Goal: Task Accomplishment & Management: Use online tool/utility

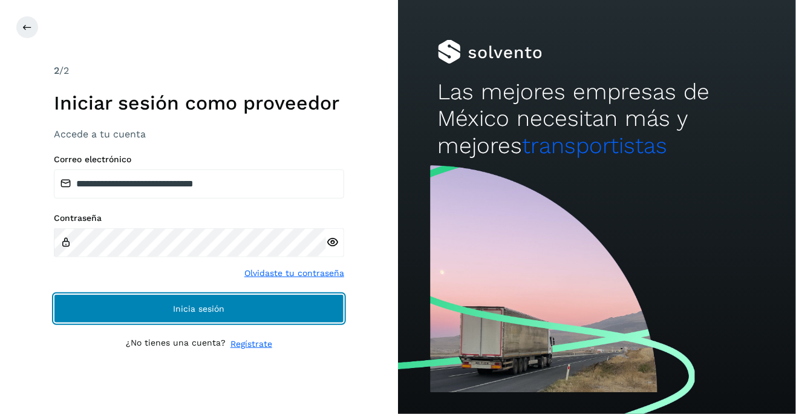
click at [182, 313] on button "Inicia sesión" at bounding box center [199, 308] width 290 height 29
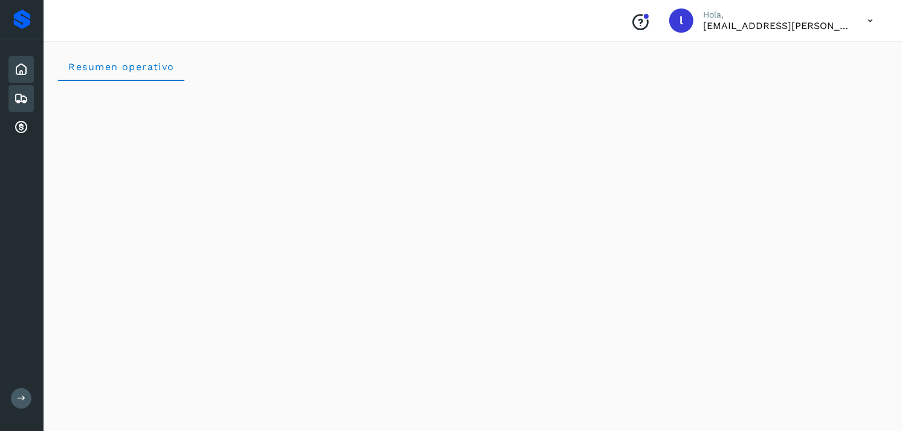
click at [17, 97] on icon at bounding box center [21, 98] width 15 height 15
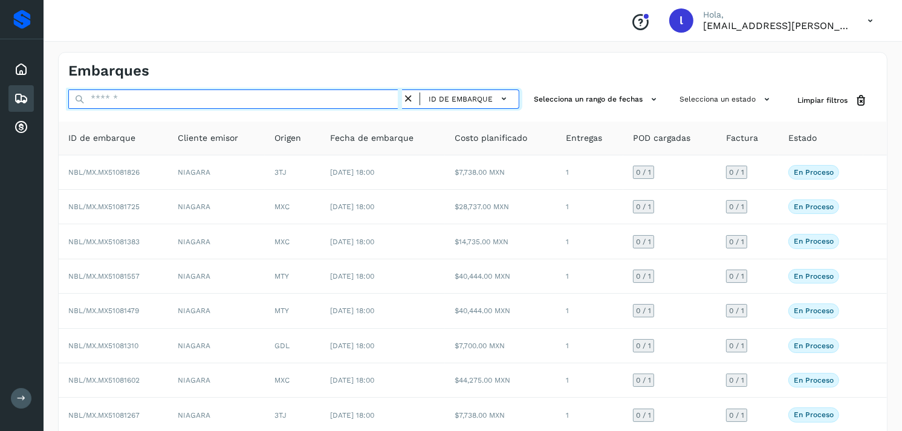
paste input "**********"
click at [149, 99] on input "text" at bounding box center [235, 98] width 334 height 19
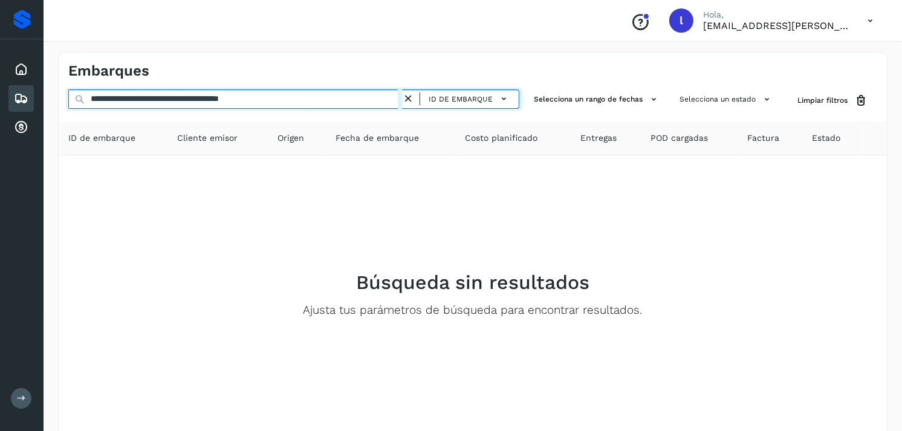
type input "**********"
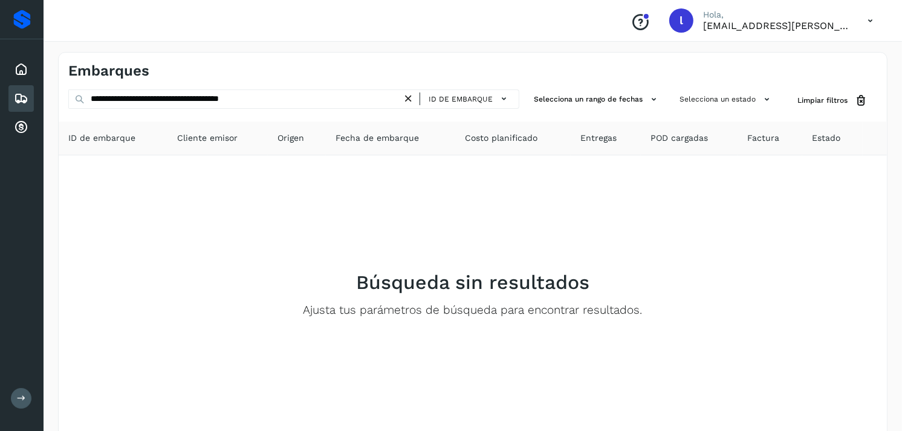
click at [407, 99] on icon at bounding box center [408, 98] width 13 height 13
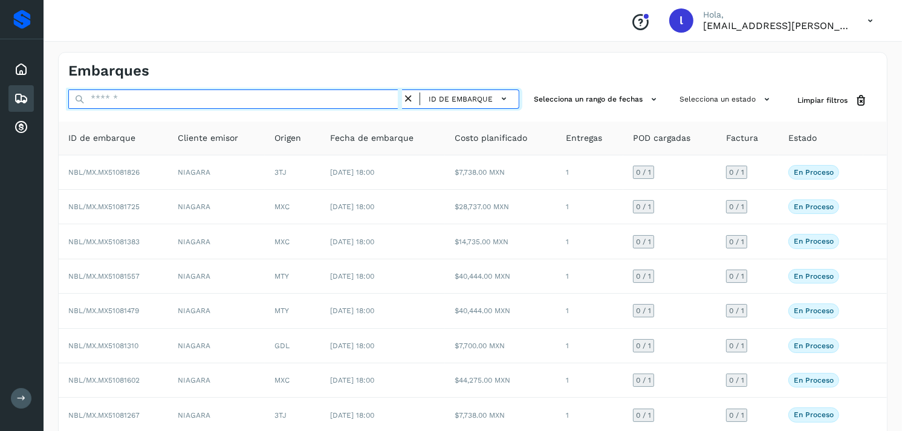
paste input "**********"
click at [182, 94] on input "text" at bounding box center [235, 98] width 334 height 19
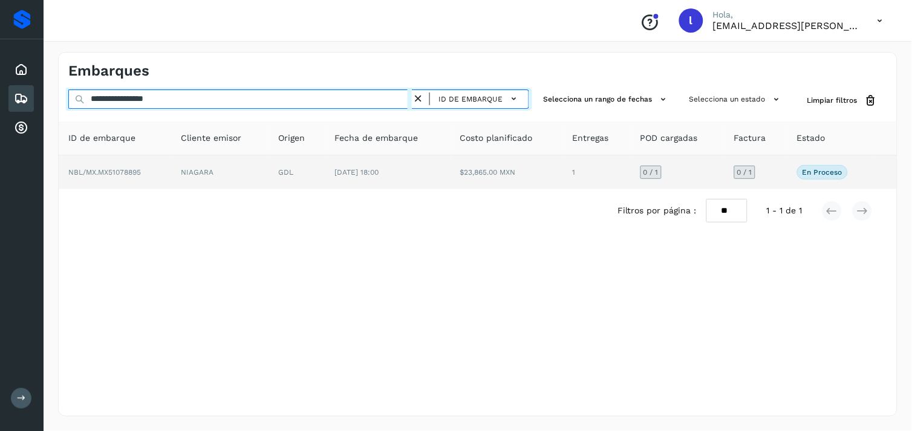
type input "**********"
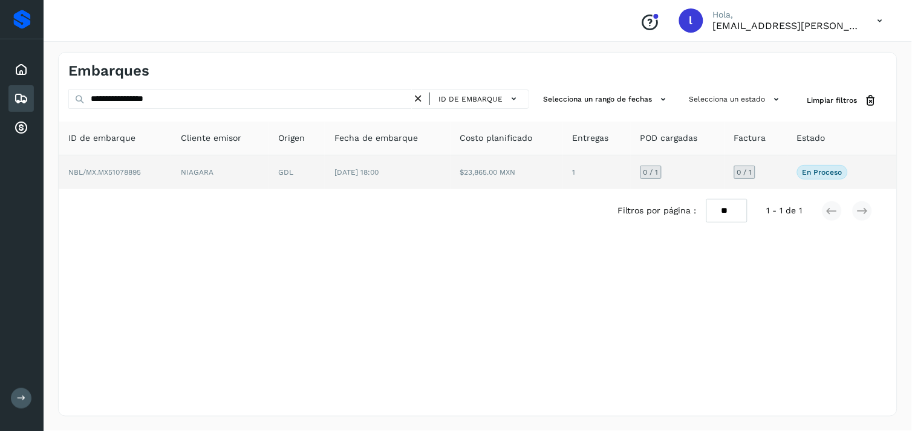
click at [105, 166] on td "NBL/MX.MX51078895" at bounding box center [115, 172] width 112 height 34
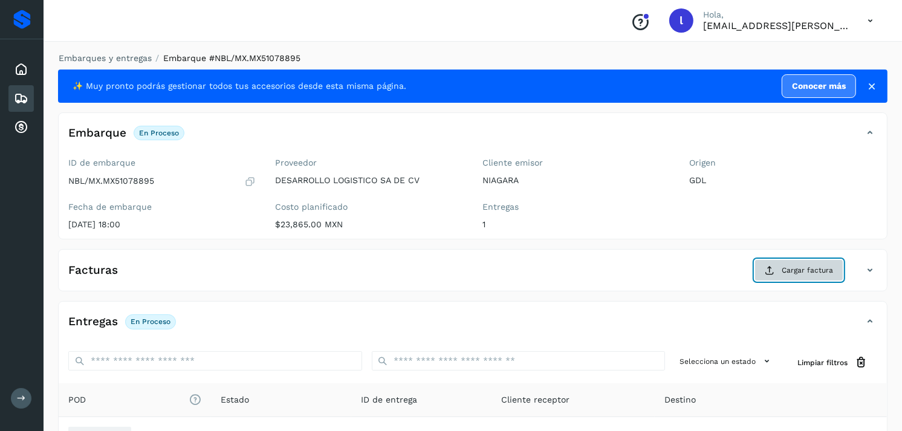
click at [795, 268] on span "Cargar factura" at bounding box center [807, 270] width 51 height 11
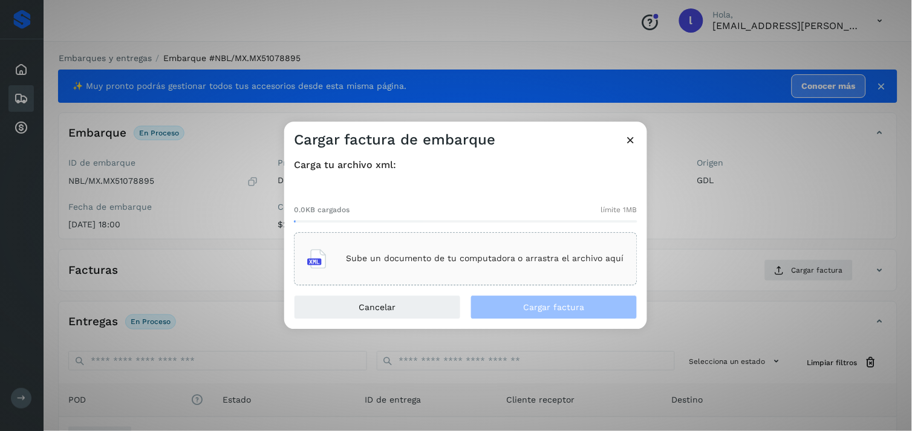
click at [432, 254] on p "Sube un documento de tu computadora o arrastra el archivo aquí" at bounding box center [485, 259] width 278 height 10
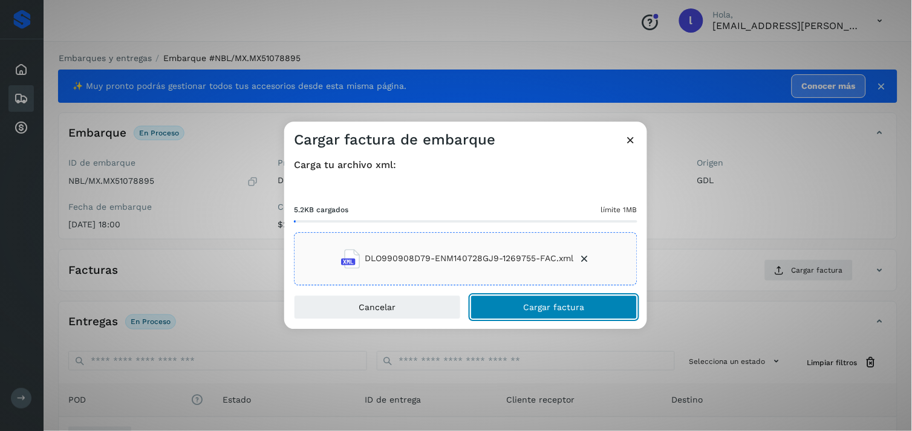
click at [611, 309] on button "Cargar factura" at bounding box center [553, 307] width 167 height 24
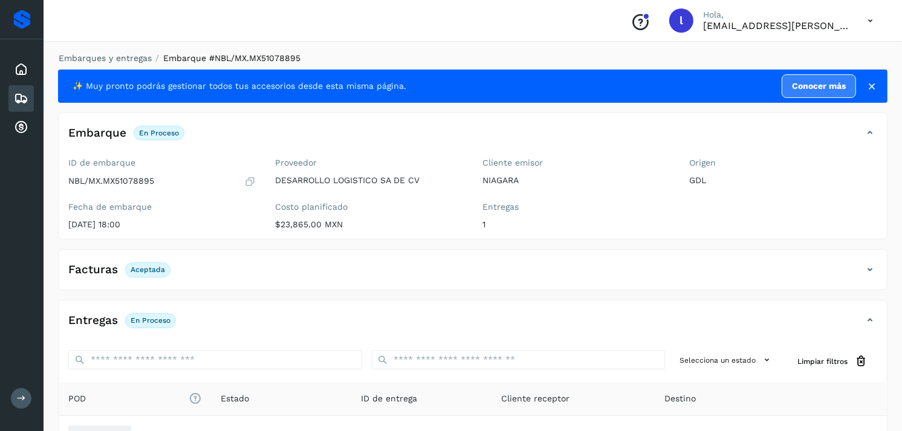
scroll to position [143, 0]
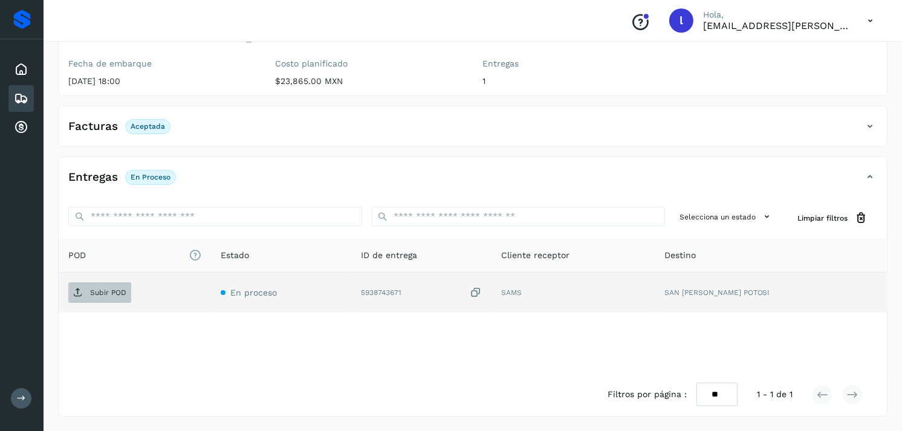
click at [102, 291] on p "Subir POD" at bounding box center [108, 292] width 36 height 8
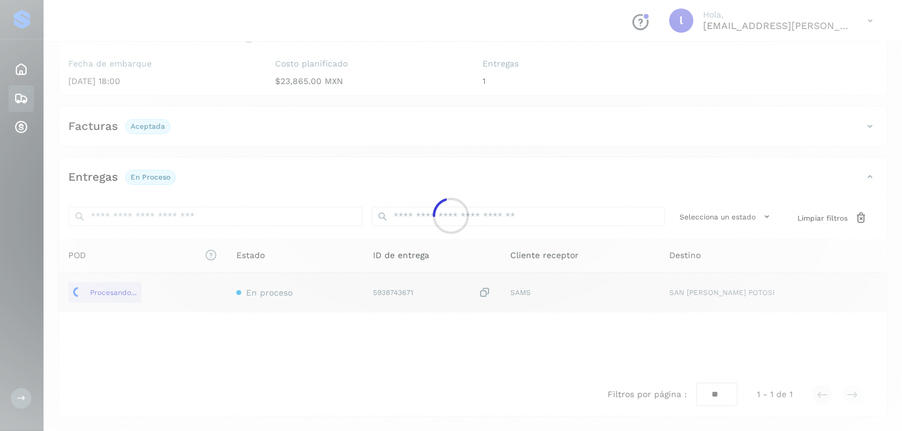
drag, startPoint x: 21, startPoint y: 100, endPoint x: 584, endPoint y: 389, distance: 633.2
click at [584, 389] on main "Proveedores Inicio Embarques Cuentas por cobrar Salir Conoce nuestros beneficio…" at bounding box center [451, 144] width 902 height 574
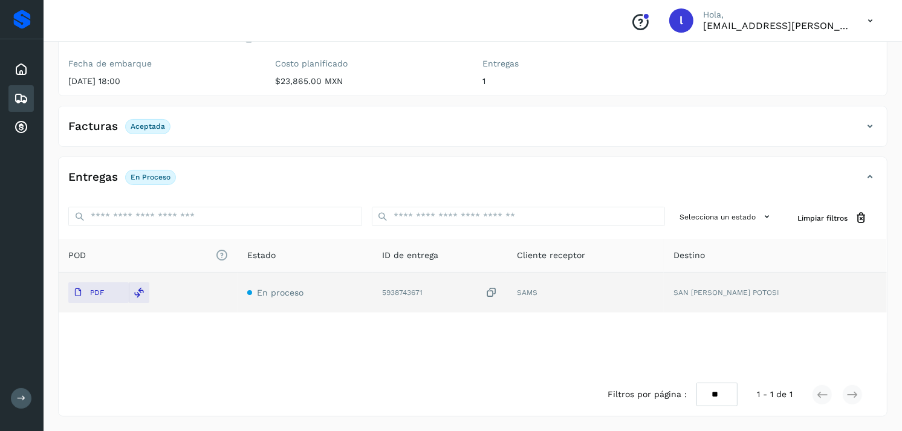
click at [15, 94] on icon at bounding box center [21, 98] width 15 height 15
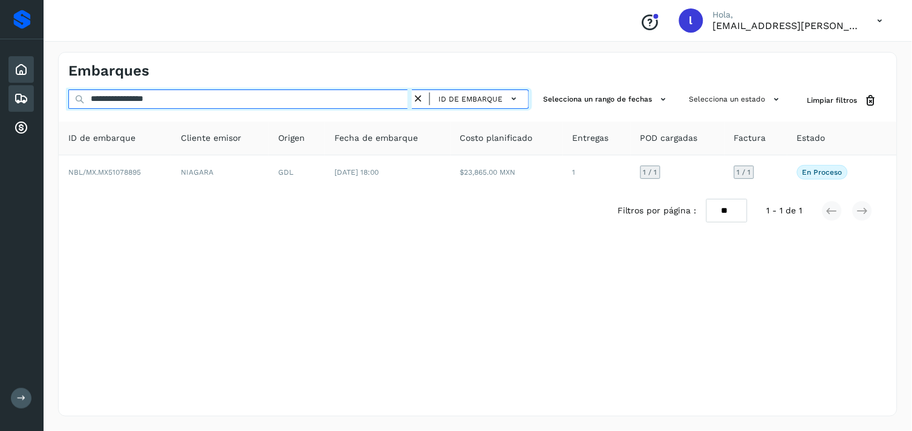
drag, startPoint x: 238, startPoint y: 99, endPoint x: 16, endPoint y: 79, distance: 222.8
click at [16, 79] on div "**********" at bounding box center [456, 215] width 912 height 431
paste input "text"
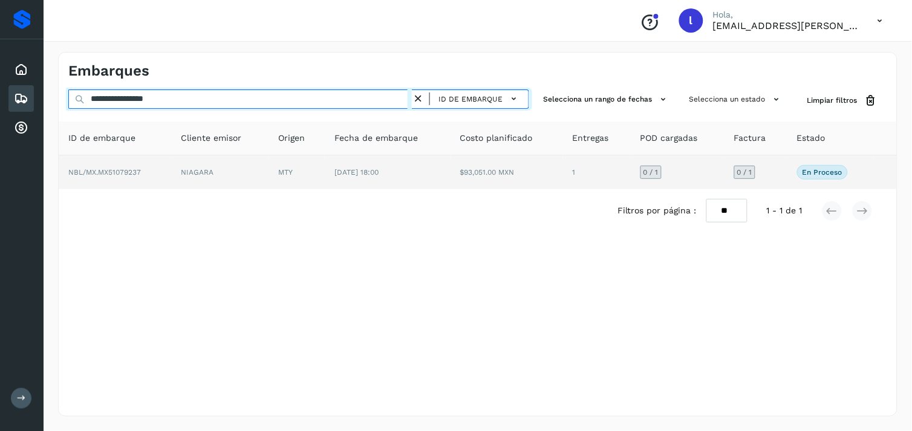
type input "**********"
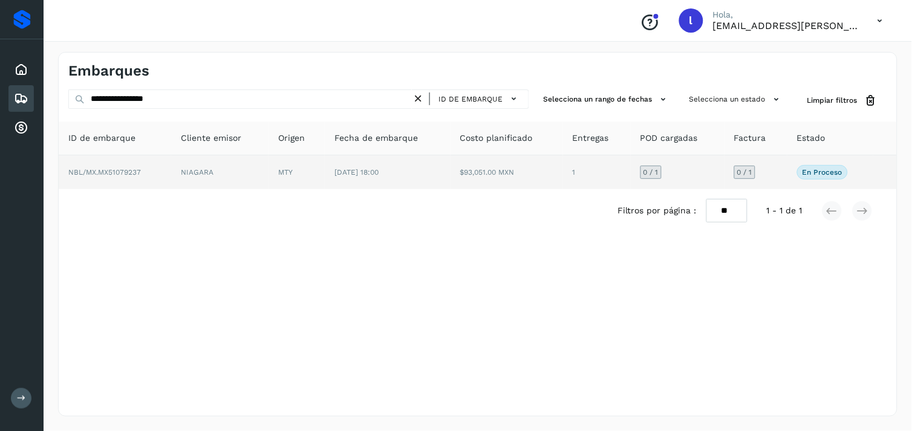
click at [119, 169] on span "NBL/MX.MX51079237" at bounding box center [104, 172] width 73 height 8
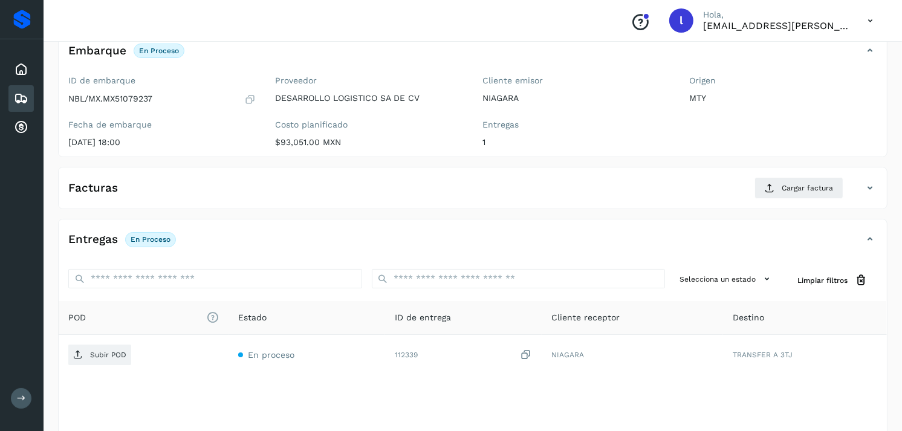
scroll to position [82, 0]
click at [795, 188] on span "Cargar factura" at bounding box center [807, 188] width 51 height 11
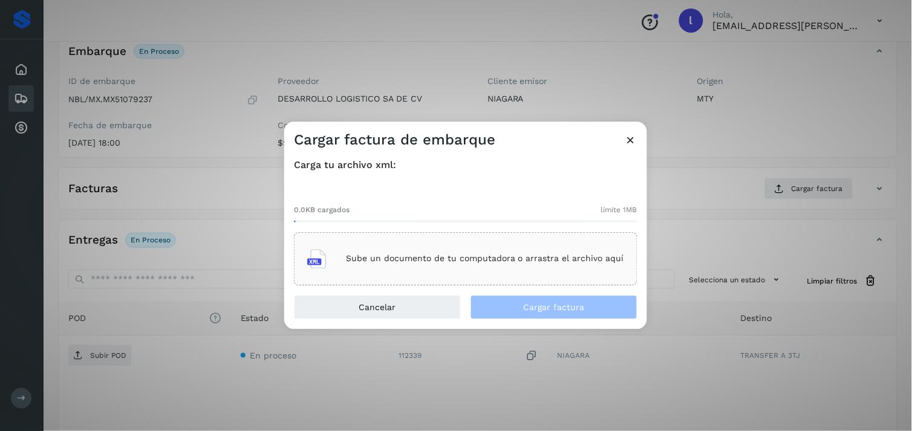
click at [567, 240] on div "Sube un documento de tu computadora o arrastra el archivo aquí" at bounding box center [465, 258] width 343 height 53
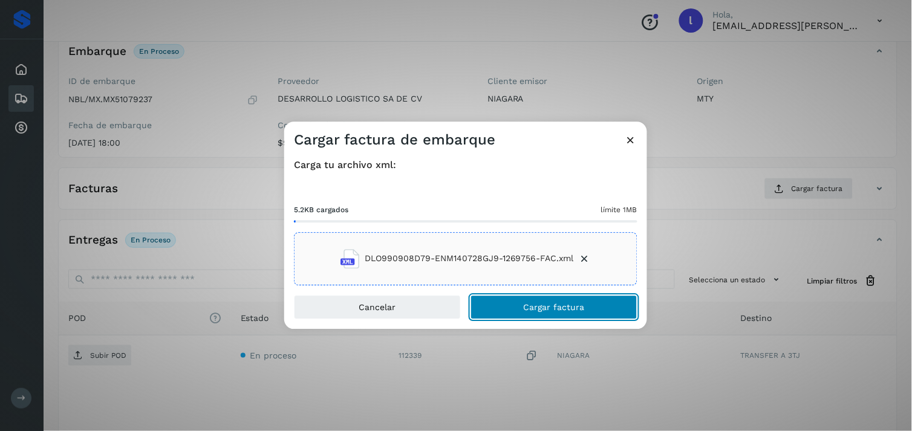
click at [577, 303] on span "Cargar factura" at bounding box center [554, 307] width 61 height 8
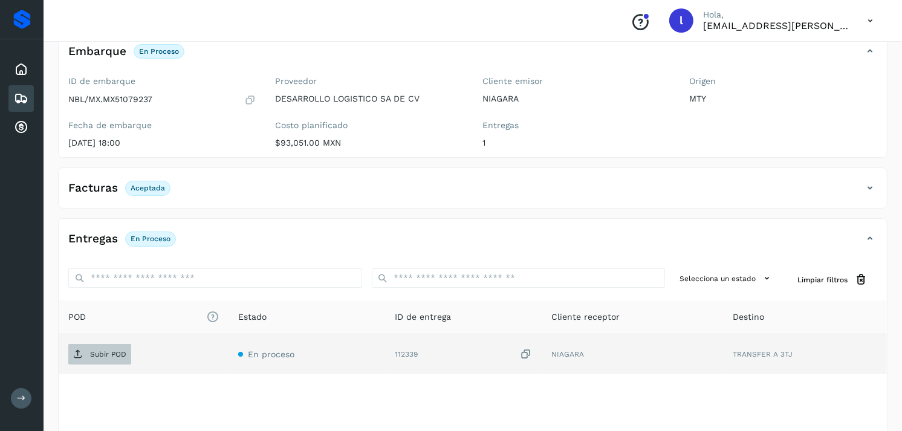
click at [97, 351] on p "Subir POD" at bounding box center [108, 354] width 36 height 8
click at [104, 354] on p "Subir POD" at bounding box center [108, 354] width 36 height 8
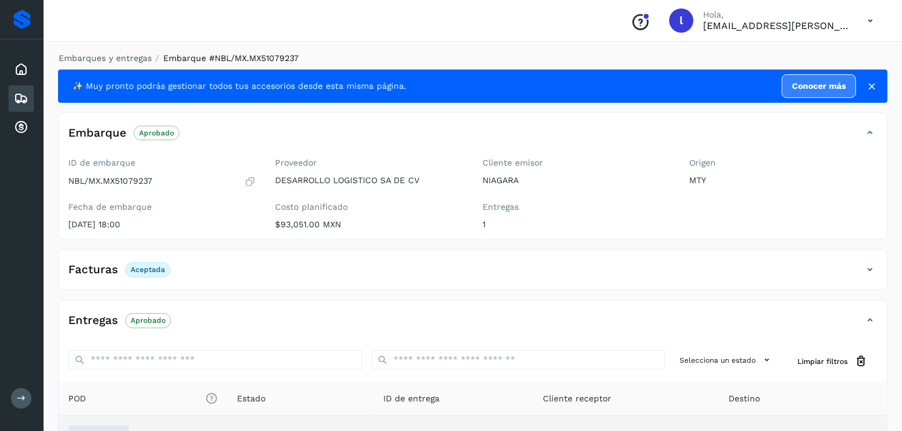
click at [21, 103] on icon at bounding box center [21, 98] width 15 height 15
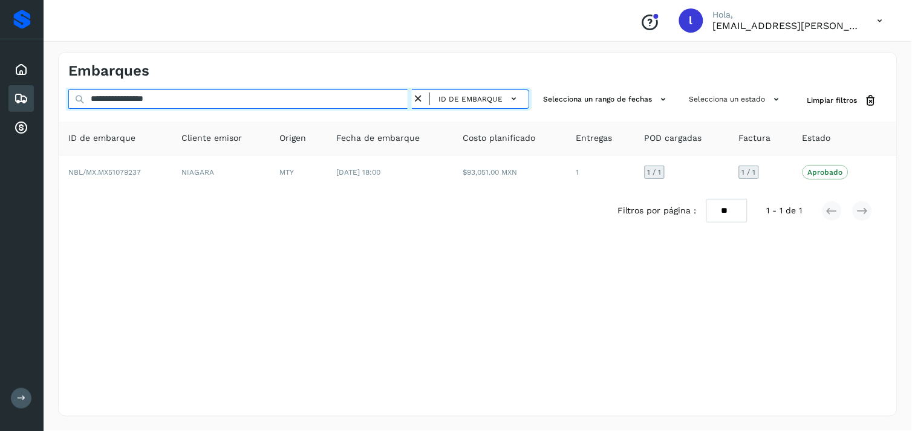
drag, startPoint x: 184, startPoint y: 98, endPoint x: 44, endPoint y: 104, distance: 141.0
click at [44, 104] on div "**********" at bounding box center [478, 234] width 868 height 394
paste input "text"
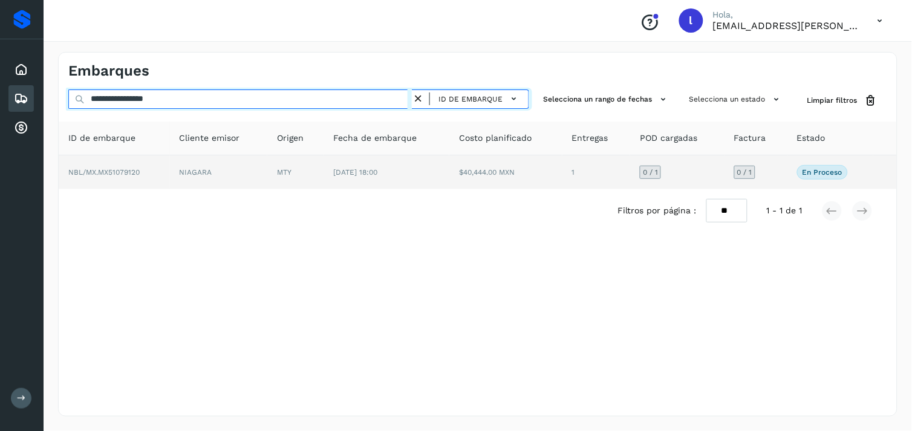
type input "**********"
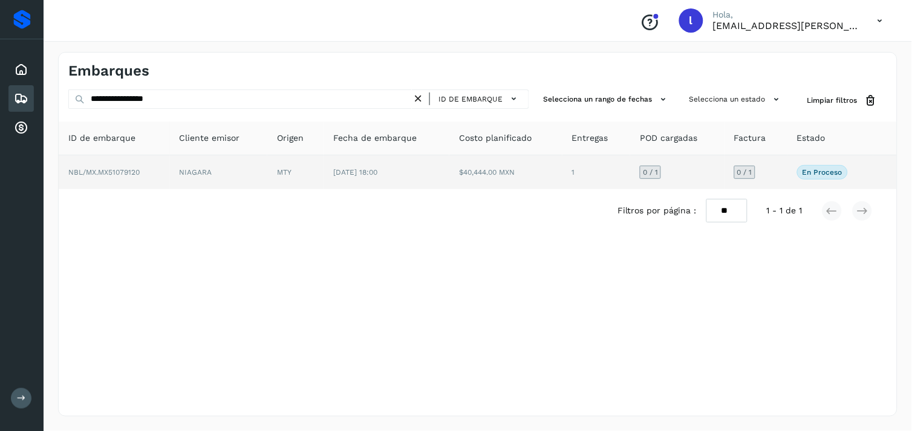
click at [130, 172] on span "NBL/MX.MX51079120" at bounding box center [103, 172] width 71 height 8
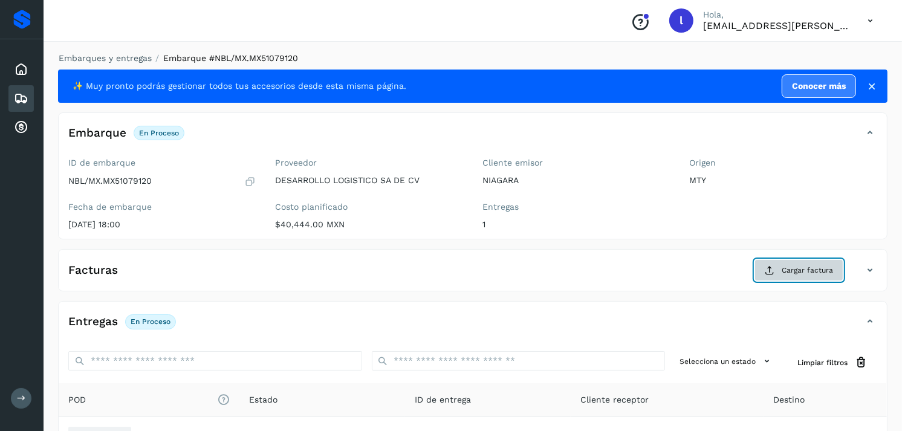
click at [795, 274] on span "Cargar factura" at bounding box center [807, 270] width 51 height 11
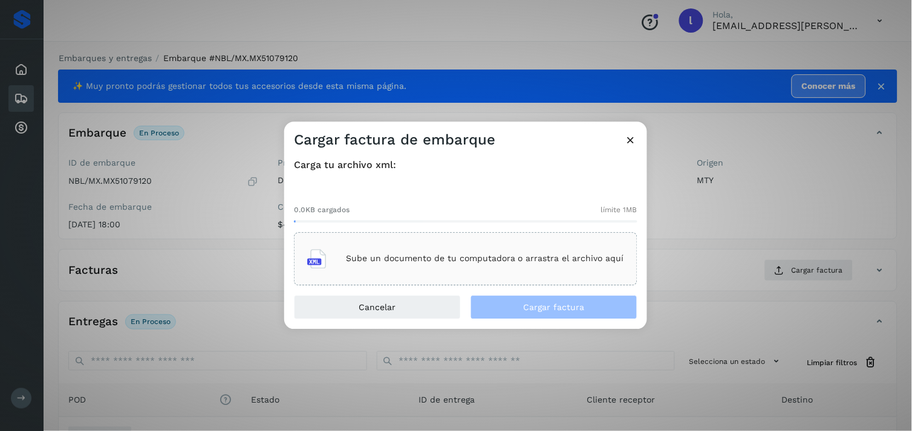
click at [458, 239] on div "Sube un documento de tu computadora o arrastra el archivo aquí" at bounding box center [465, 258] width 343 height 53
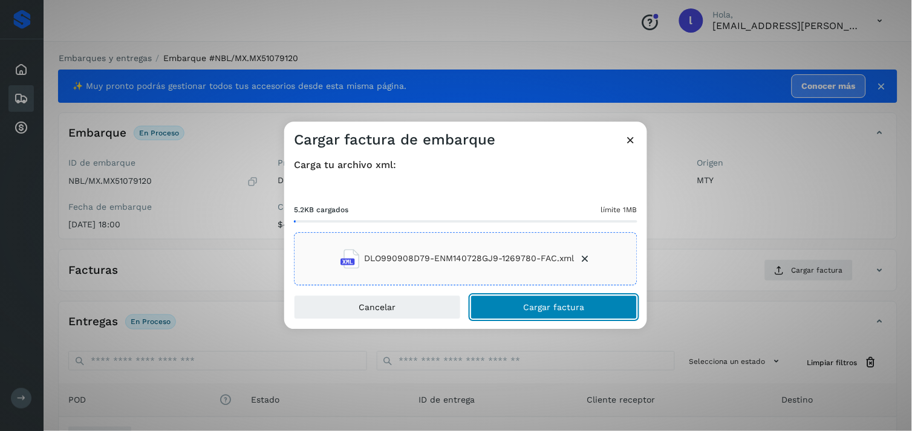
click at [551, 305] on span "Cargar factura" at bounding box center [554, 307] width 61 height 8
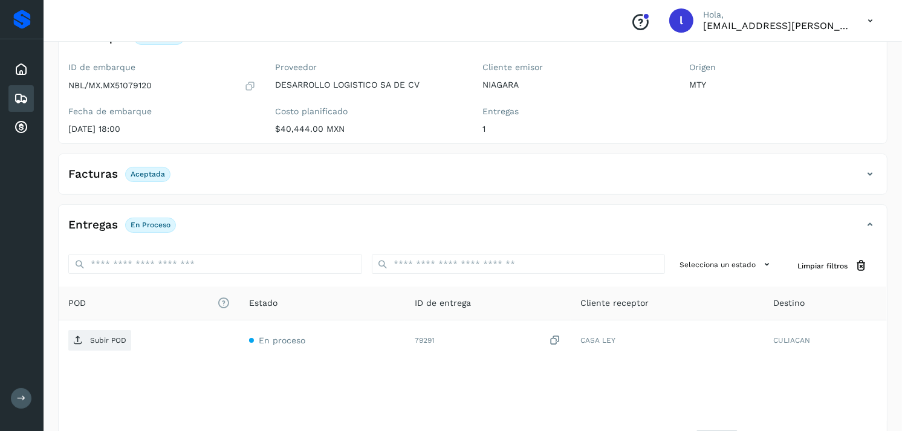
scroll to position [97, 0]
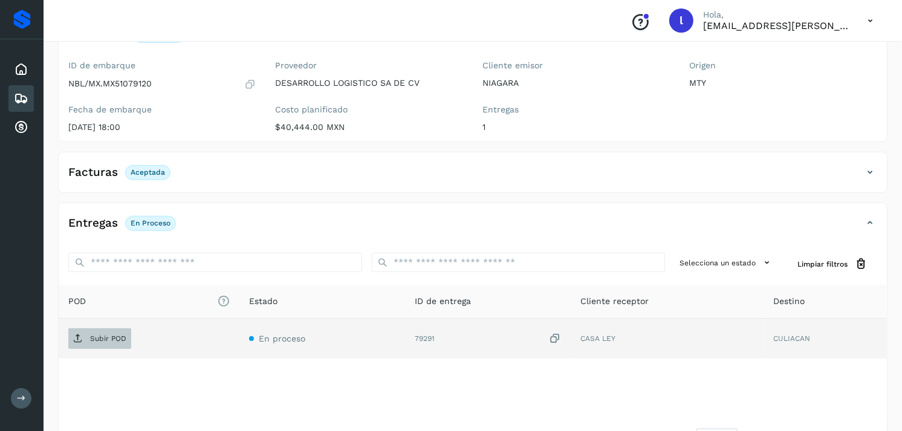
click at [91, 341] on p "Subir POD" at bounding box center [108, 338] width 36 height 8
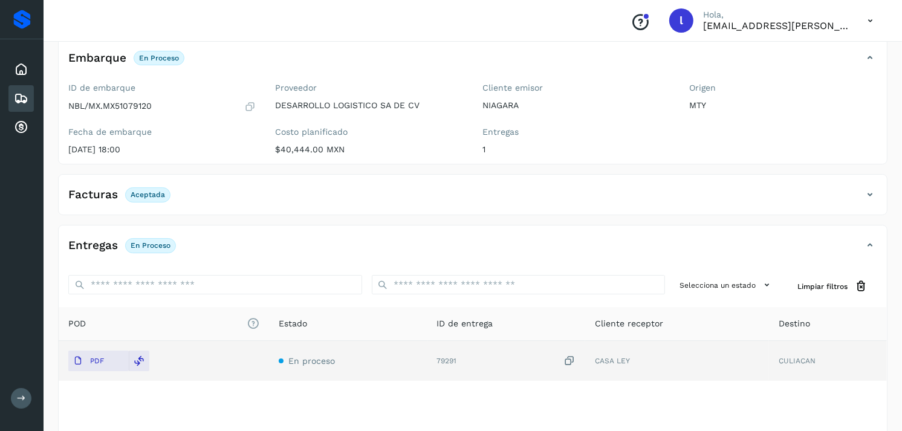
scroll to position [0, 0]
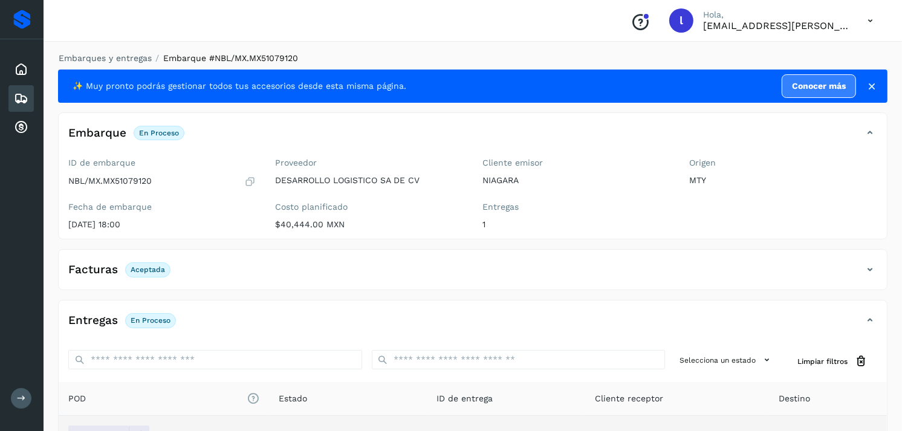
click at [12, 100] on div "Embarques" at bounding box center [20, 98] width 25 height 27
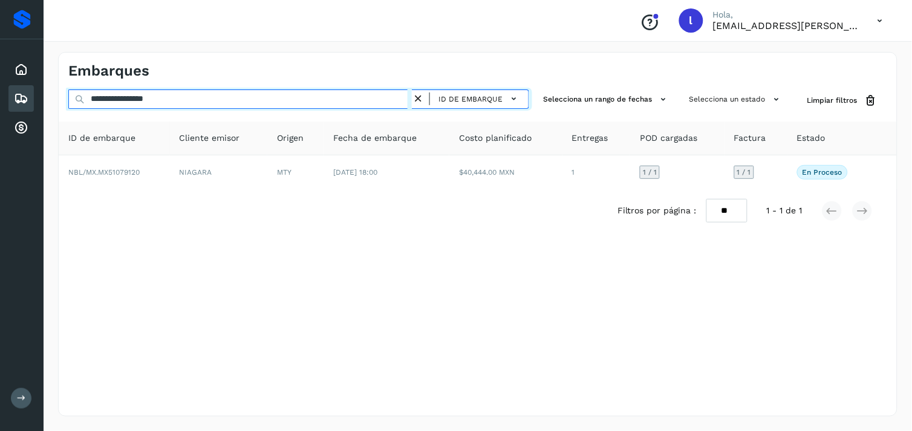
drag, startPoint x: 240, startPoint y: 99, endPoint x: 13, endPoint y: 108, distance: 226.9
click at [13, 108] on div "**********" at bounding box center [456, 215] width 912 height 431
paste input "text"
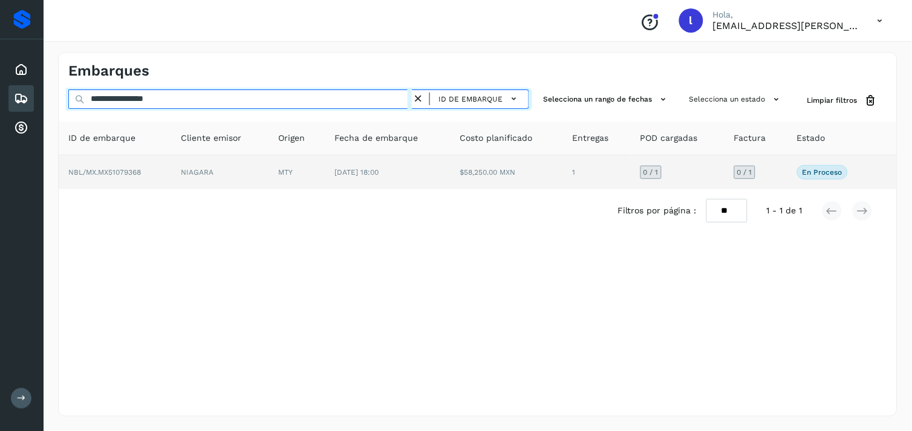
type input "**********"
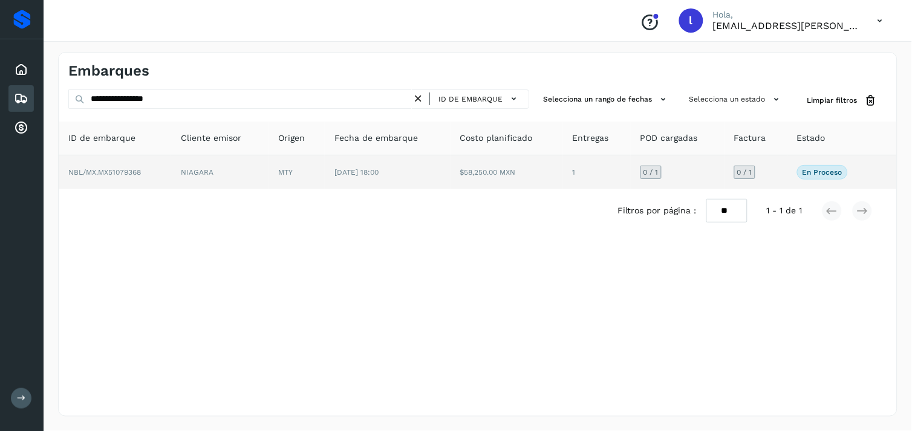
click at [97, 168] on span "NBL/MX.MX51079368" at bounding box center [104, 172] width 73 height 8
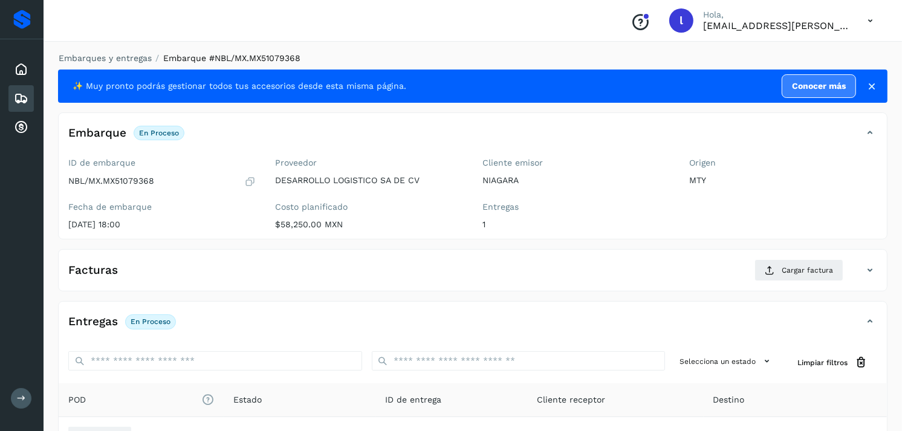
click at [409, 282] on div "Facturas Cargar factura" at bounding box center [473, 274] width 828 height 31
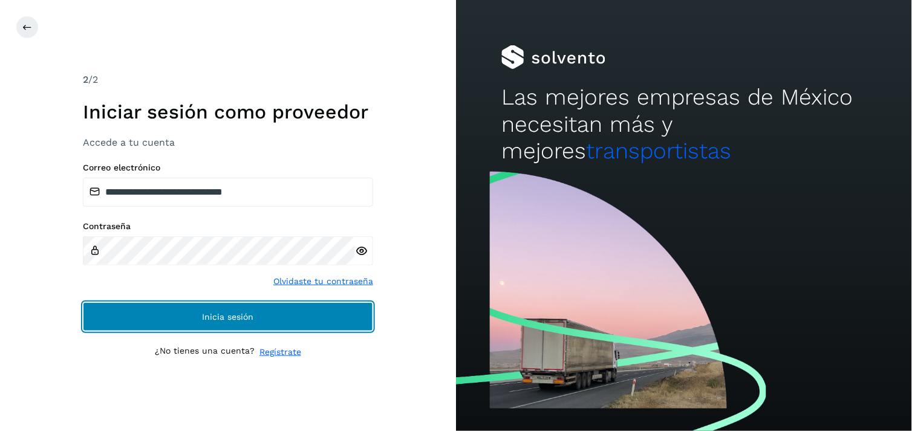
click at [192, 316] on button "Inicia sesión" at bounding box center [228, 316] width 290 height 29
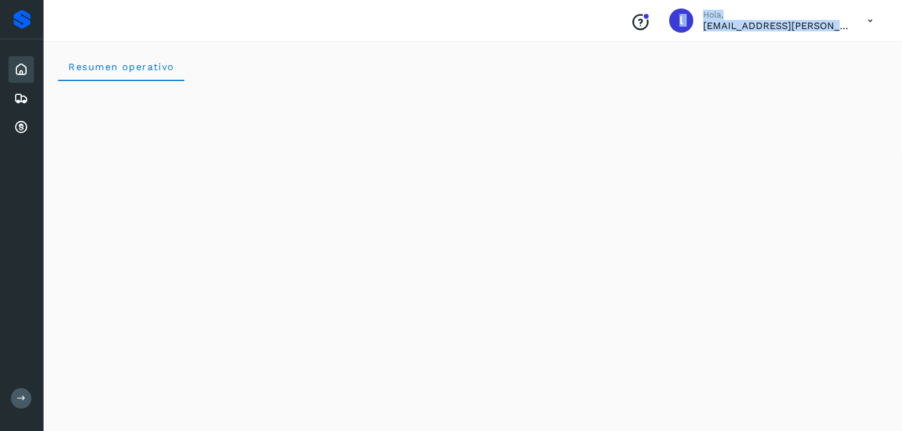
drag, startPoint x: 10, startPoint y: 92, endPoint x: 75, endPoint y: 119, distance: 70.7
click at [26, 92] on icon at bounding box center [21, 98] width 15 height 15
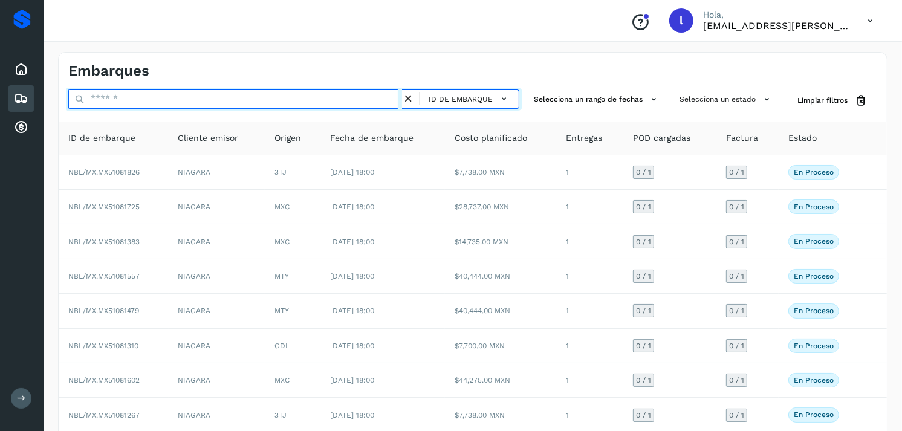
click at [129, 98] on input "text" at bounding box center [235, 98] width 334 height 19
paste input "**********"
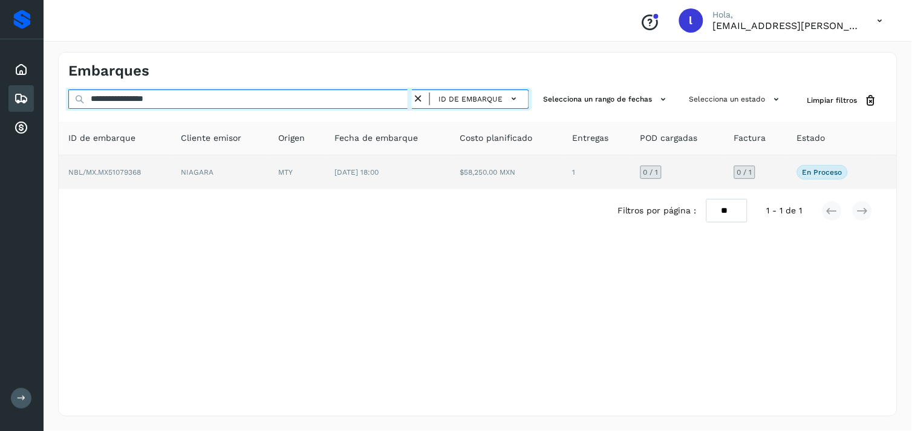
type input "**********"
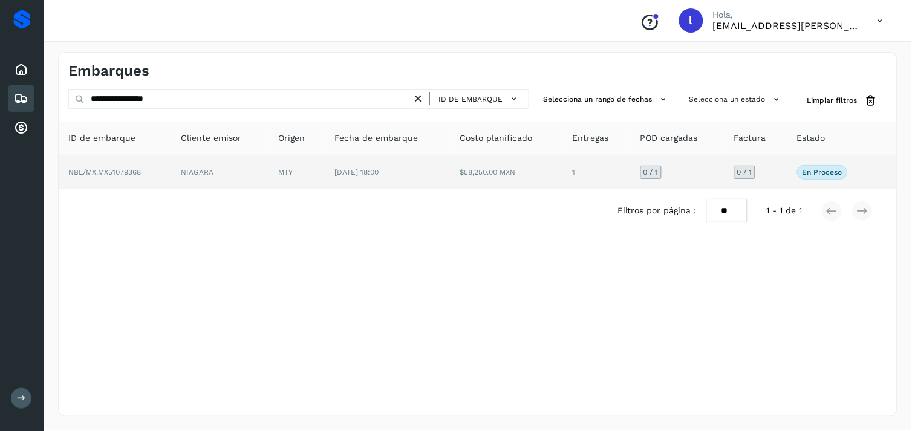
click at [105, 168] on span "NBL/MX.MX51079368" at bounding box center [104, 172] width 73 height 8
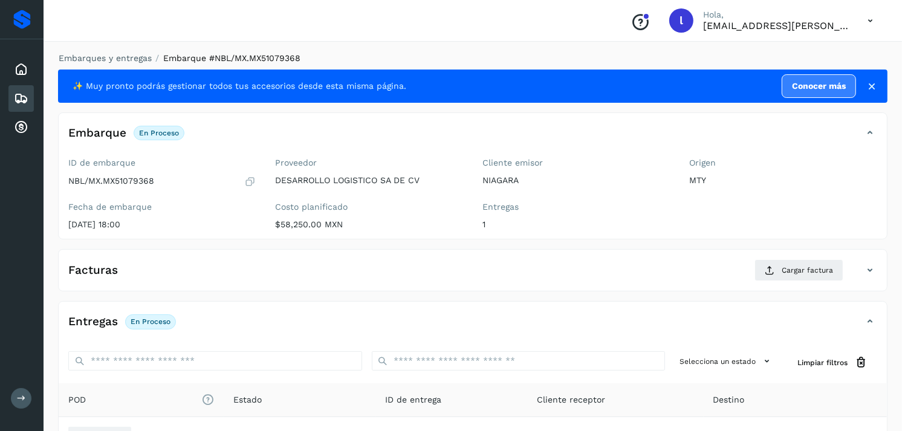
click at [173, 261] on div "Facturas Cargar factura" at bounding box center [461, 270] width 804 height 22
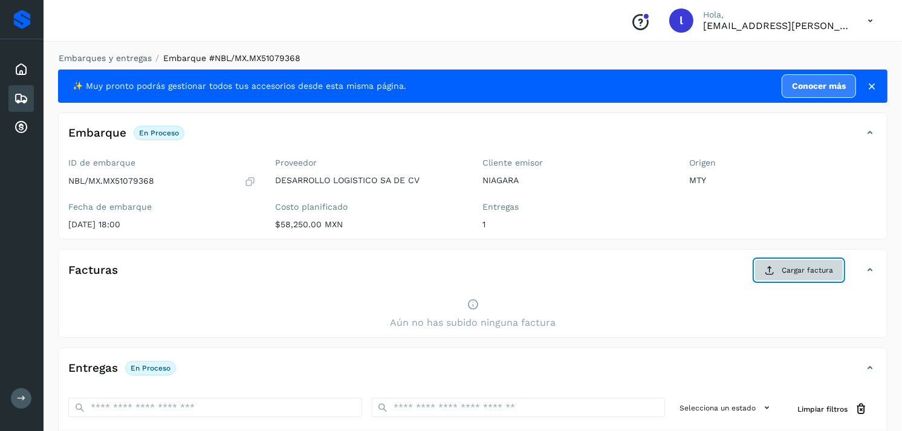
click at [795, 281] on button "Cargar factura" at bounding box center [798, 270] width 89 height 22
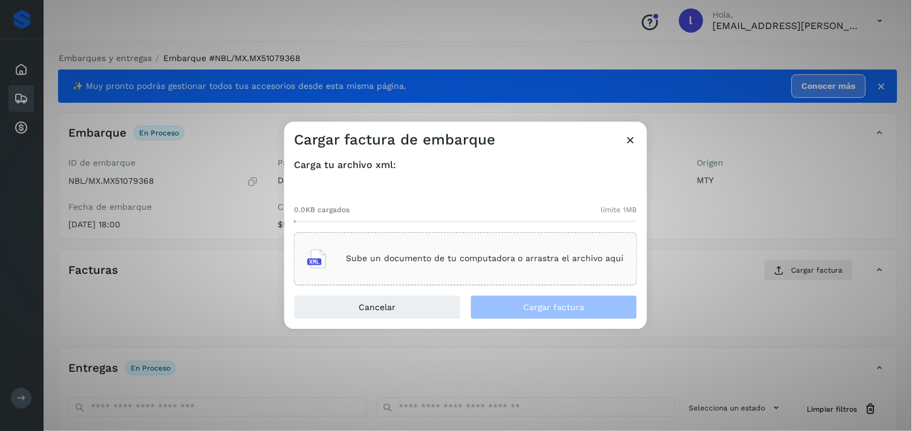
click at [529, 256] on p "Sube un documento de tu computadora o arrastra el archivo aquí" at bounding box center [485, 259] width 278 height 10
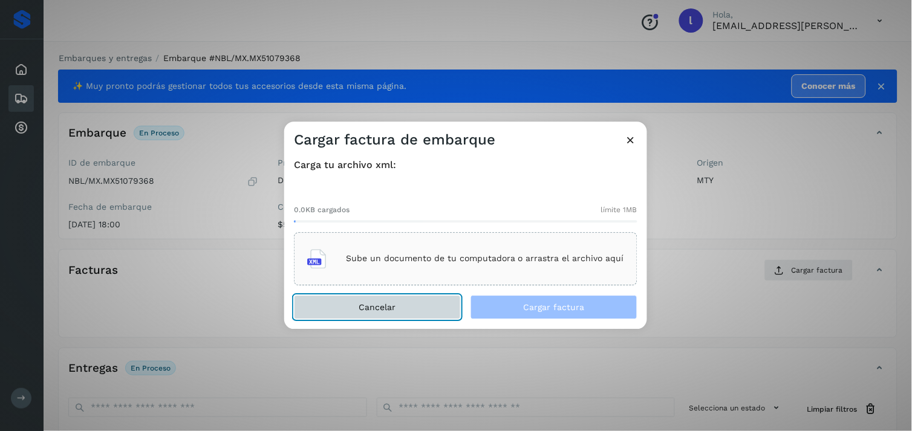
click at [396, 296] on button "Cancelar" at bounding box center [377, 307] width 167 height 24
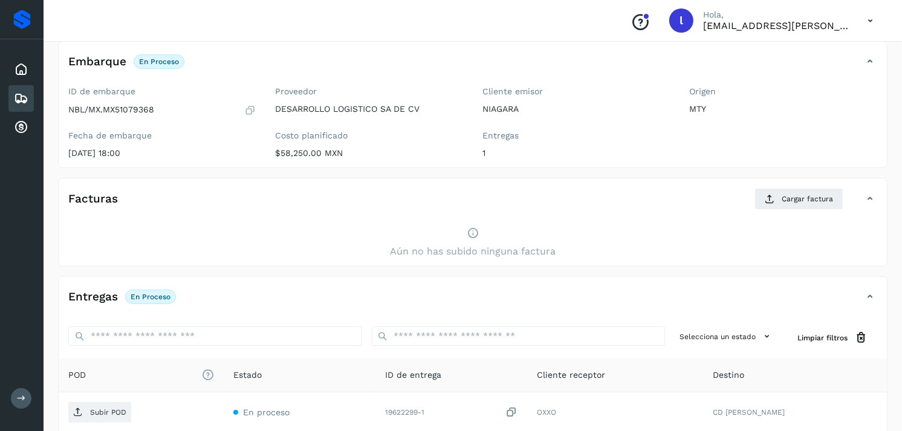
scroll to position [73, 0]
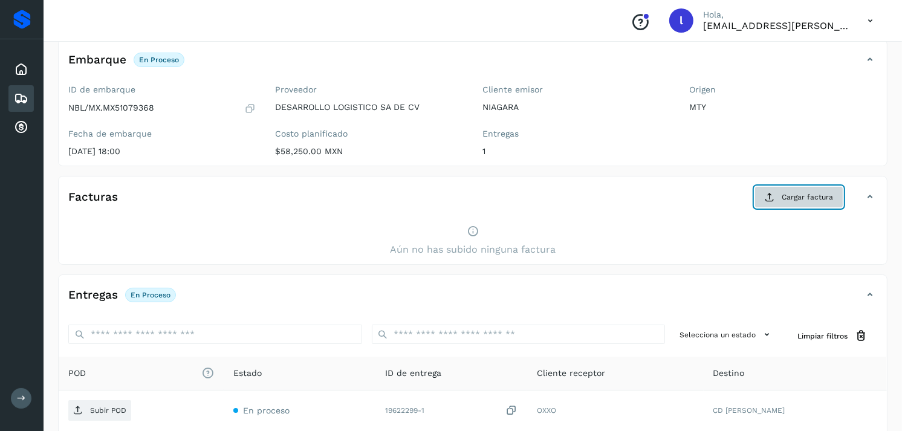
click at [773, 201] on icon at bounding box center [770, 197] width 10 height 10
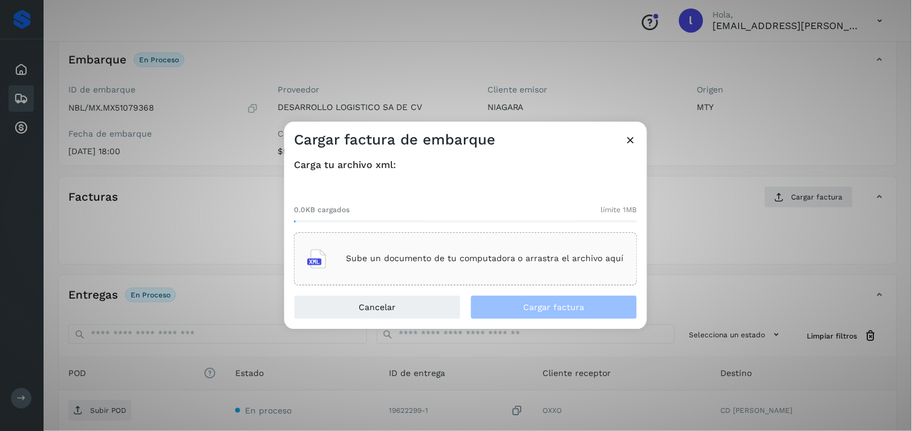
click at [443, 245] on div "Sube un documento de tu computadora o arrastra el archivo aquí" at bounding box center [465, 258] width 317 height 33
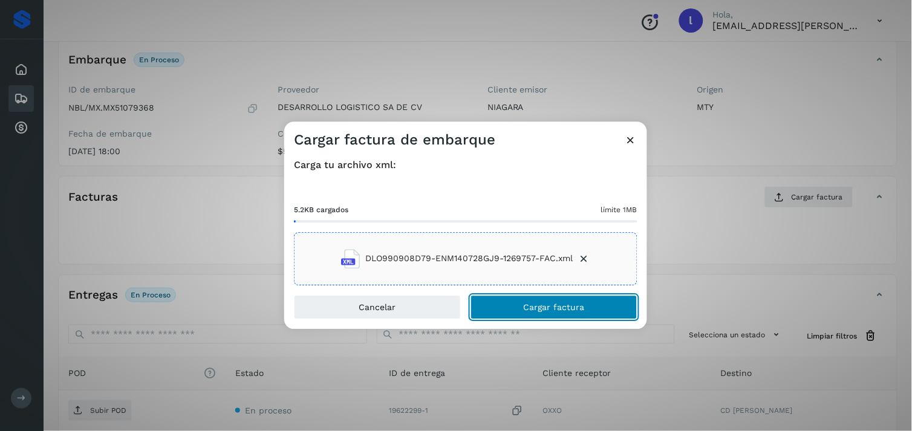
click at [521, 309] on button "Cargar factura" at bounding box center [553, 307] width 167 height 24
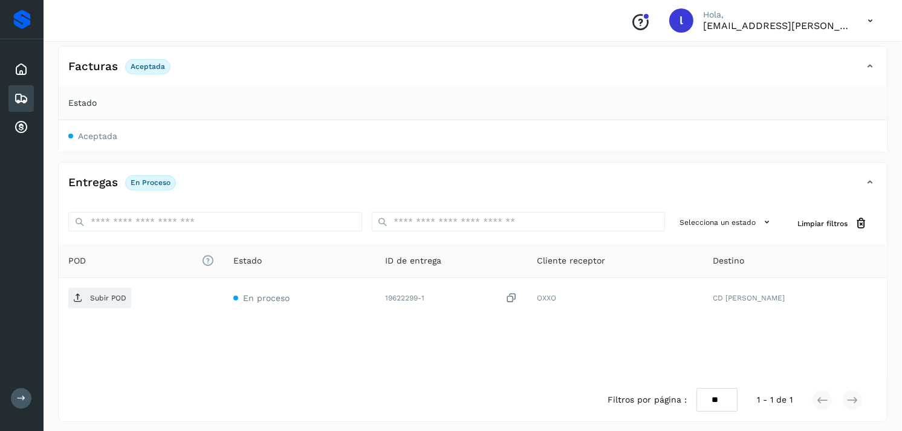
scroll to position [206, 0]
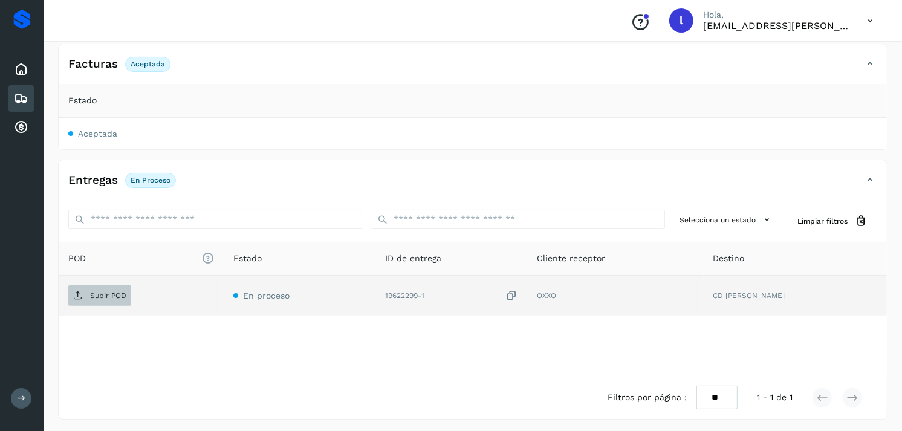
click at [93, 303] on span "Subir POD" at bounding box center [99, 295] width 63 height 19
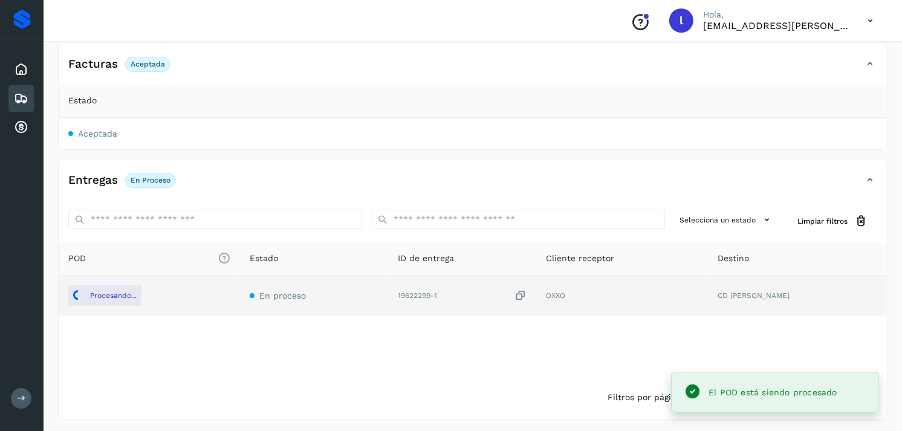
scroll to position [0, 0]
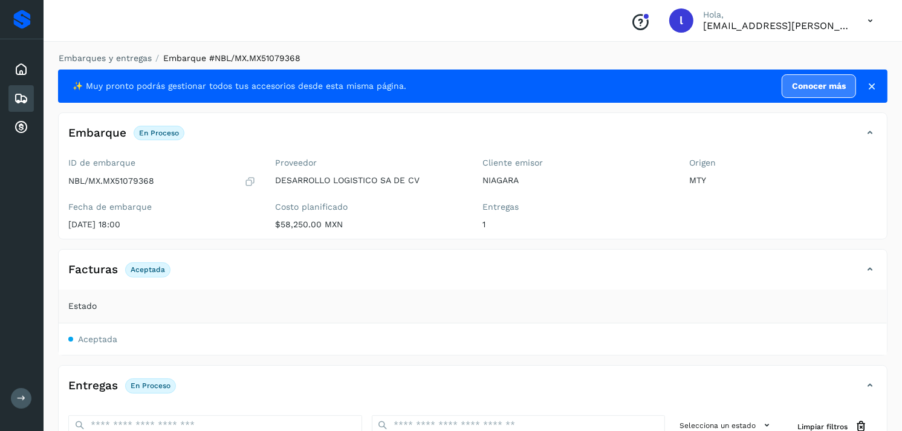
click at [21, 99] on icon at bounding box center [21, 98] width 15 height 15
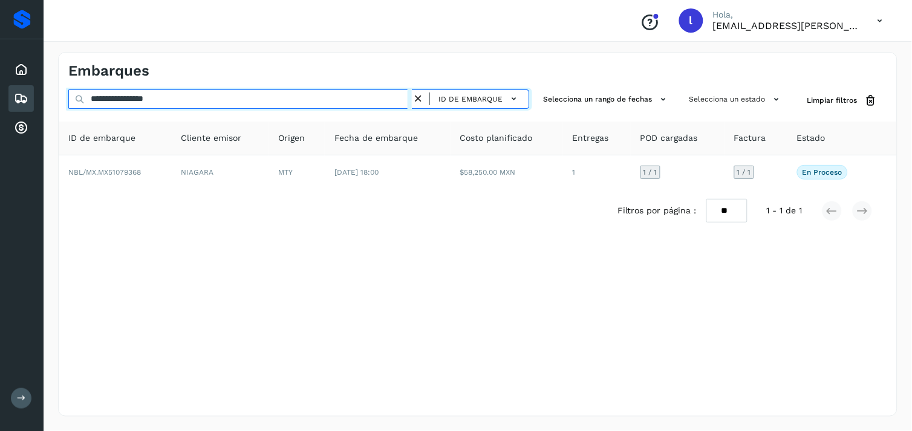
drag, startPoint x: 208, startPoint y: 99, endPoint x: 22, endPoint y: 91, distance: 185.8
click at [22, 91] on div "**********" at bounding box center [456, 215] width 912 height 431
paste input "text"
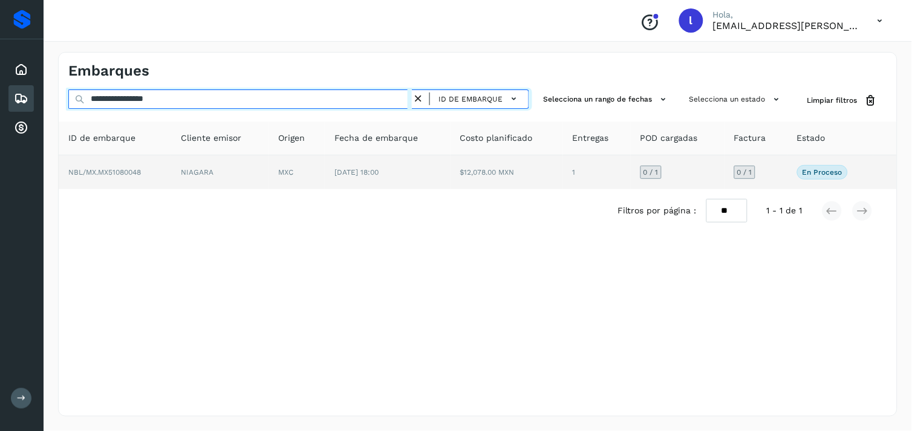
type input "**********"
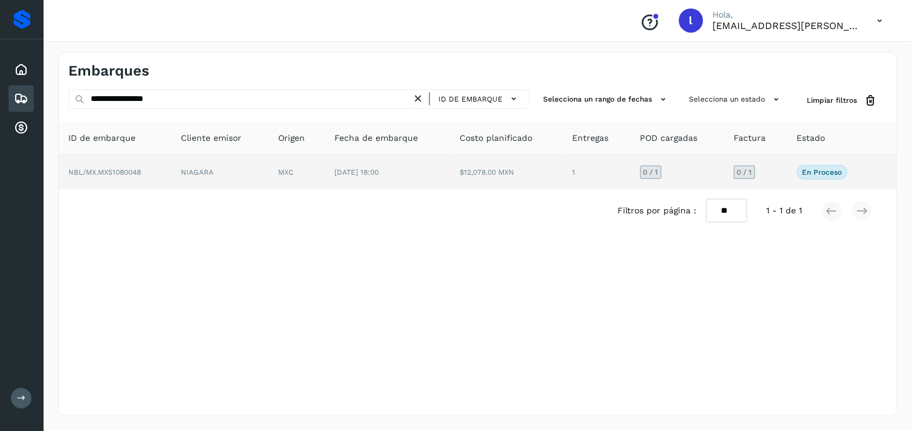
click at [122, 170] on span "NBL/MX.MX51080048" at bounding box center [104, 172] width 73 height 8
click at [115, 170] on span "NBL/MX.MX51080048" at bounding box center [104, 172] width 73 height 8
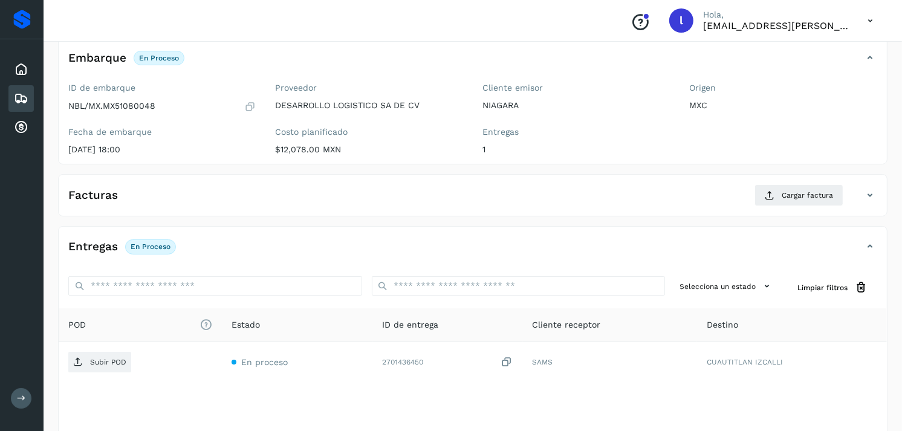
scroll to position [76, 0]
click at [257, 190] on div "Facturas Cargar factura" at bounding box center [461, 195] width 804 height 22
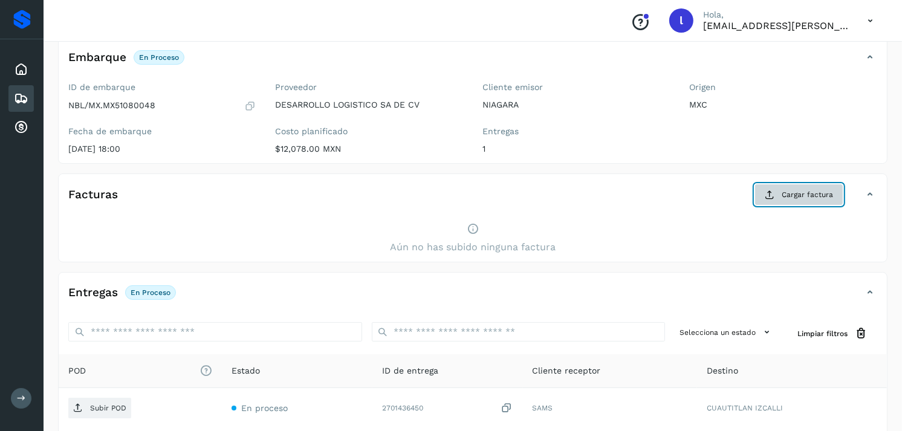
click at [773, 194] on icon at bounding box center [770, 195] width 10 height 10
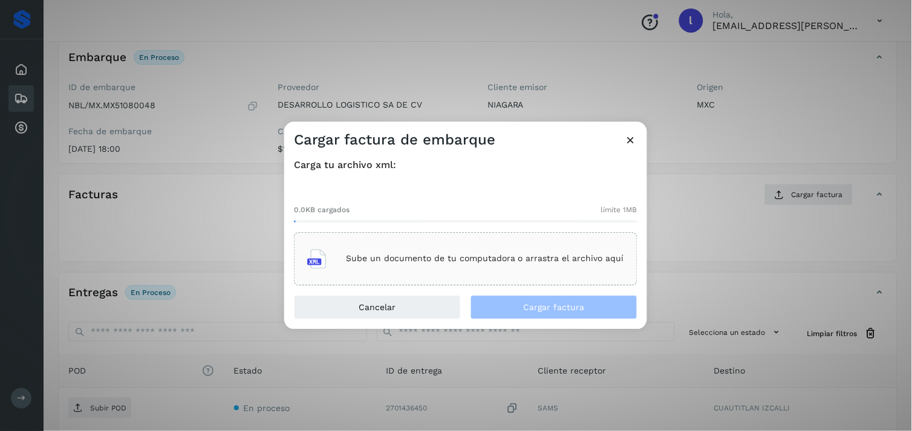
click at [576, 256] on p "Sube un documento de tu computadora o arrastra el archivo aquí" at bounding box center [485, 259] width 278 height 10
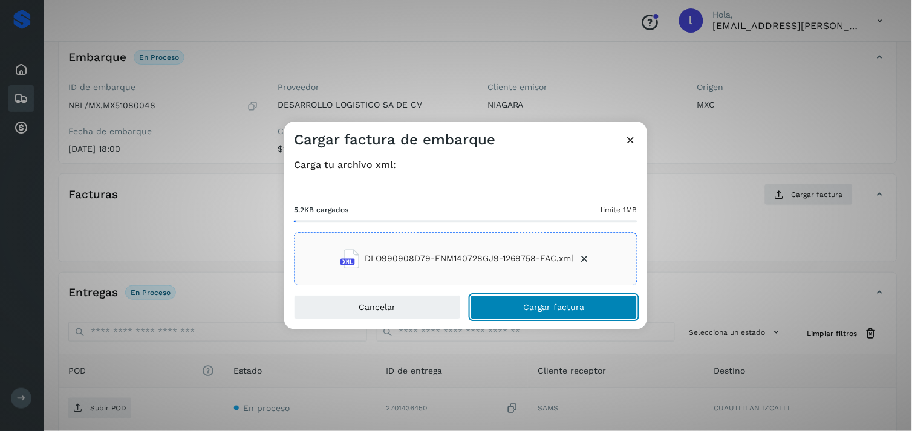
click at [577, 307] on span "Cargar factura" at bounding box center [554, 307] width 61 height 8
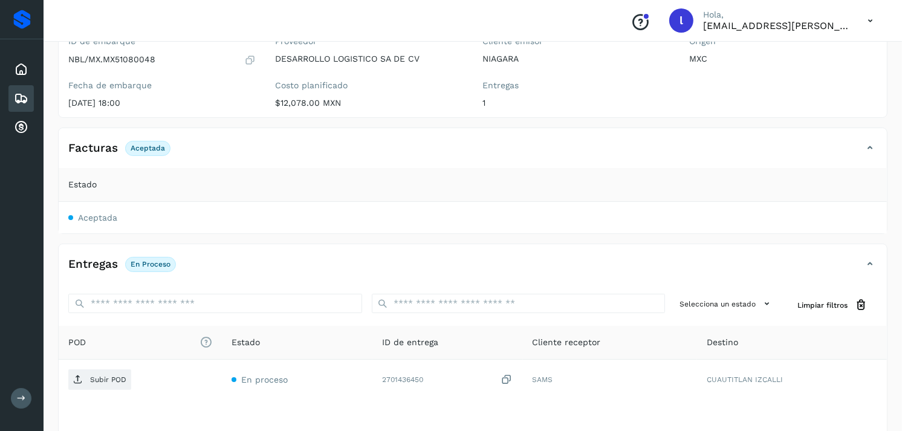
scroll to position [125, 0]
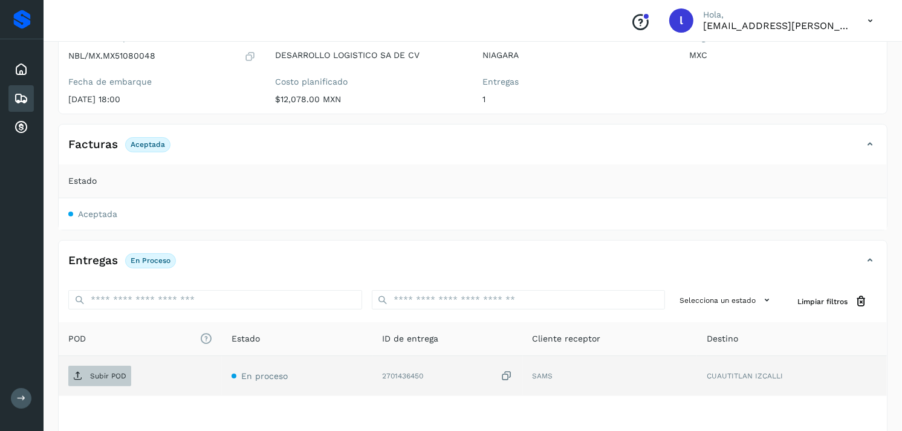
click at [103, 378] on p "Subir POD" at bounding box center [108, 376] width 36 height 8
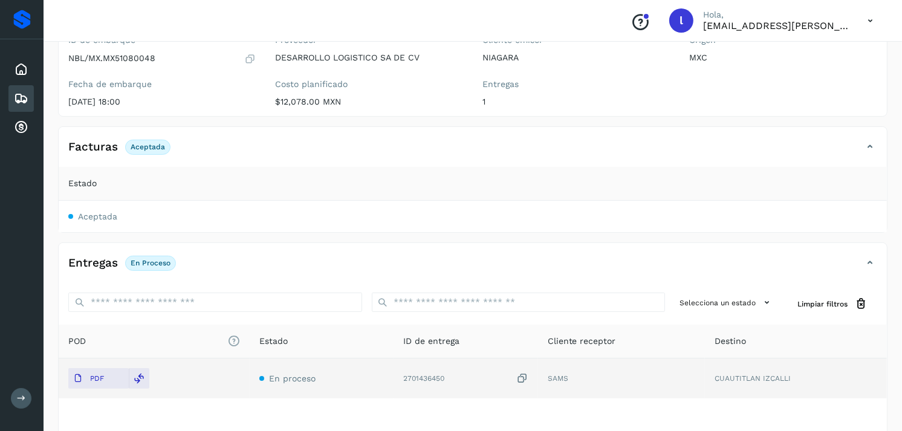
scroll to position [107, 0]
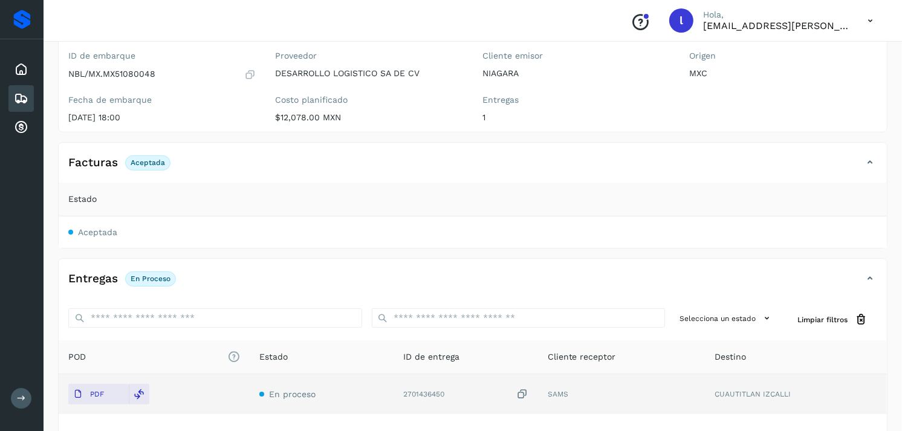
click at [16, 94] on icon at bounding box center [21, 98] width 15 height 15
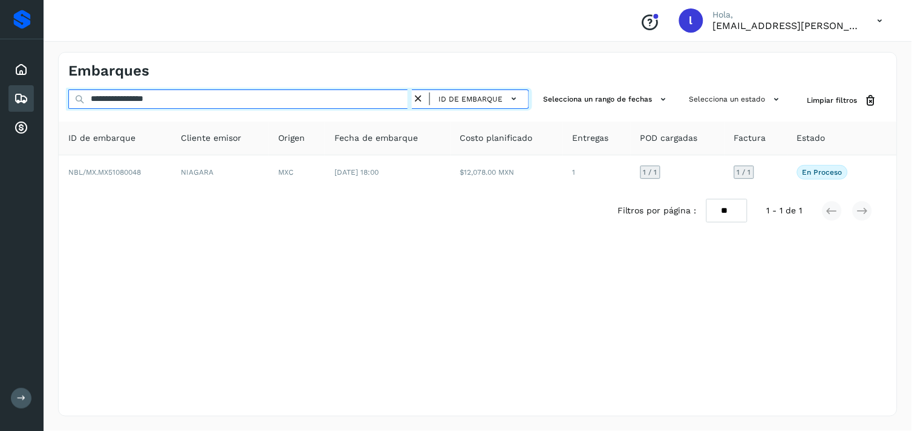
drag, startPoint x: 200, startPoint y: 101, endPoint x: 39, endPoint y: 96, distance: 160.9
click at [39, 96] on div "**********" at bounding box center [456, 215] width 912 height 431
paste input "text"
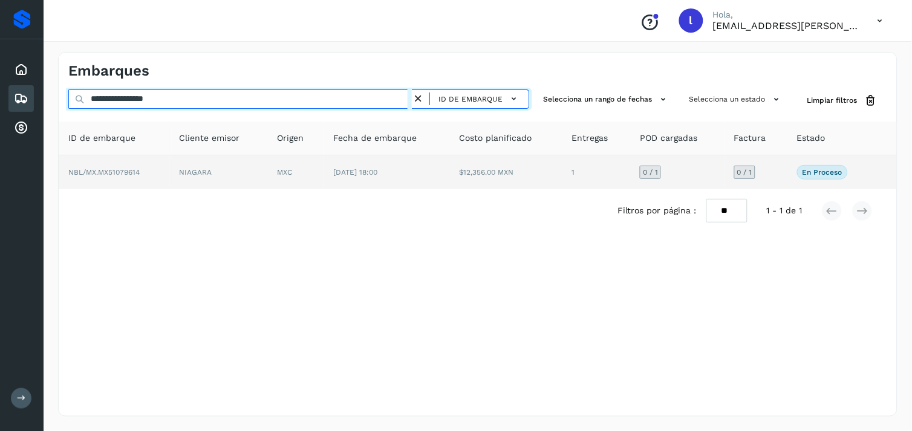
type input "**********"
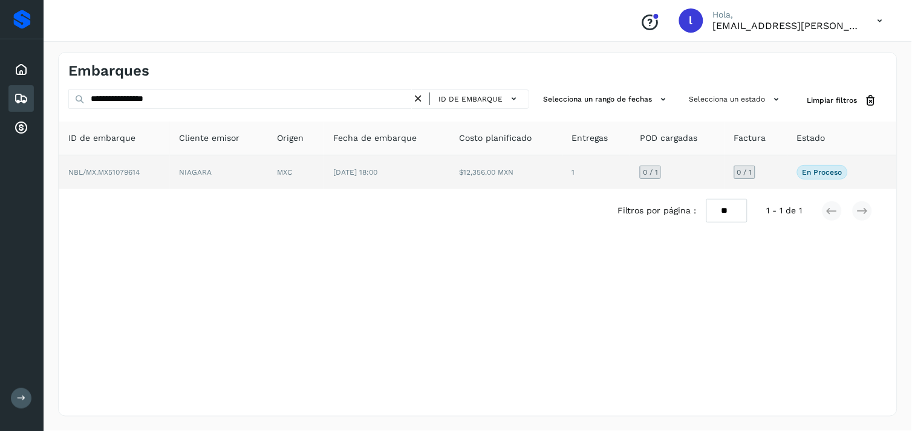
click at [123, 174] on span "NBL/MX.MX51079614" at bounding box center [103, 172] width 71 height 8
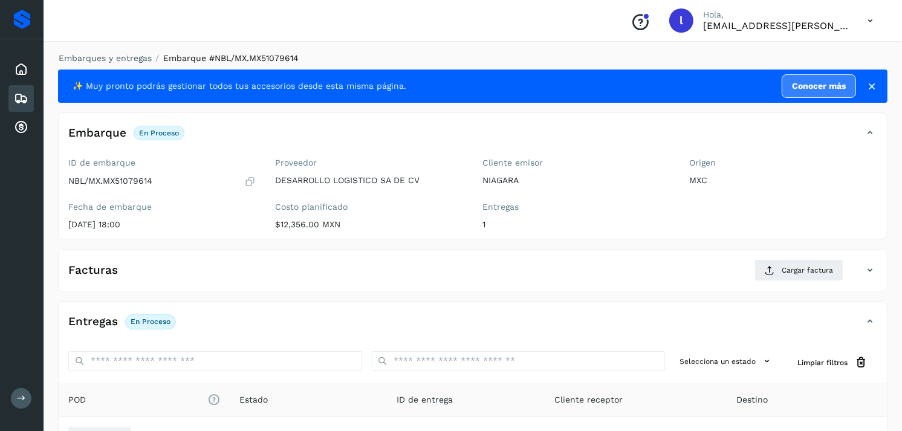
click at [348, 262] on div "Facturas Cargar factura" at bounding box center [461, 270] width 804 height 22
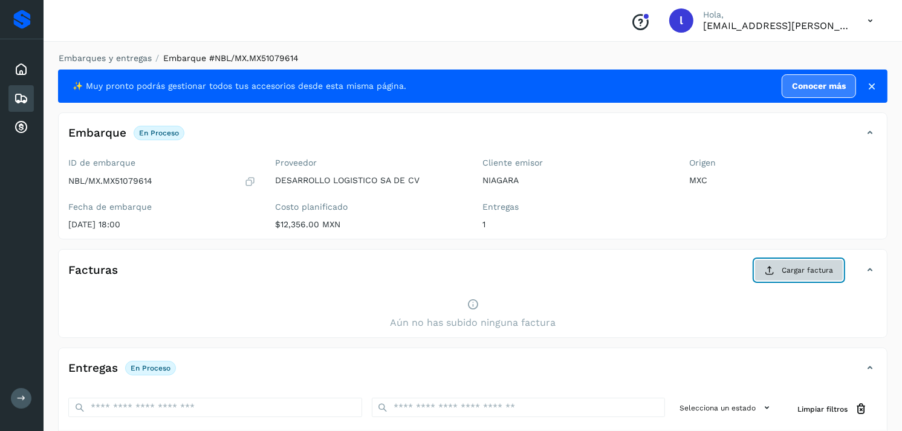
click at [795, 269] on span "Cargar factura" at bounding box center [807, 270] width 51 height 11
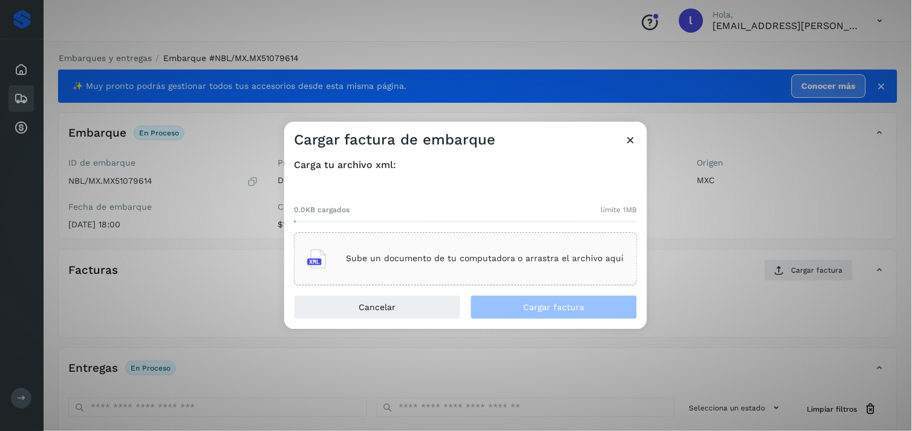
click at [418, 244] on div "Sube un documento de tu computadora o arrastra el archivo aquí" at bounding box center [465, 258] width 317 height 33
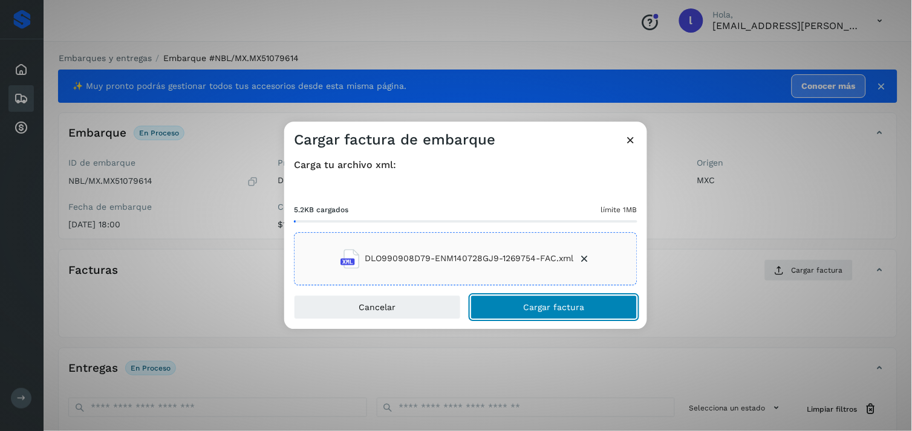
click at [574, 312] on button "Cargar factura" at bounding box center [553, 307] width 167 height 24
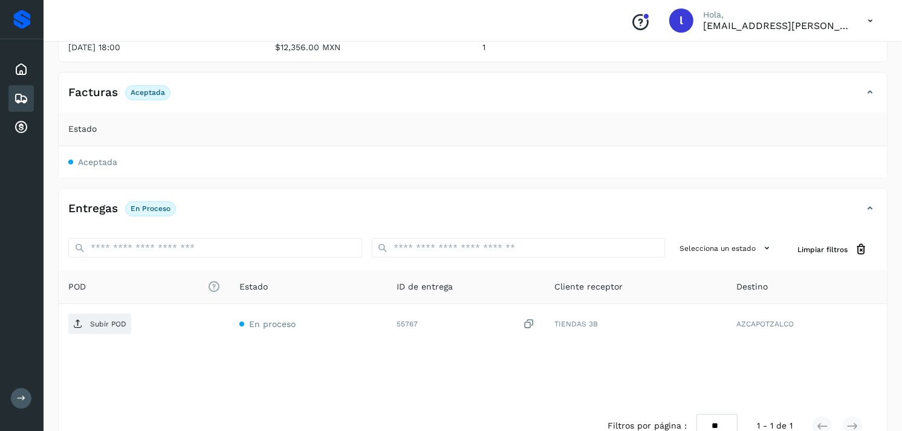
scroll to position [178, 0]
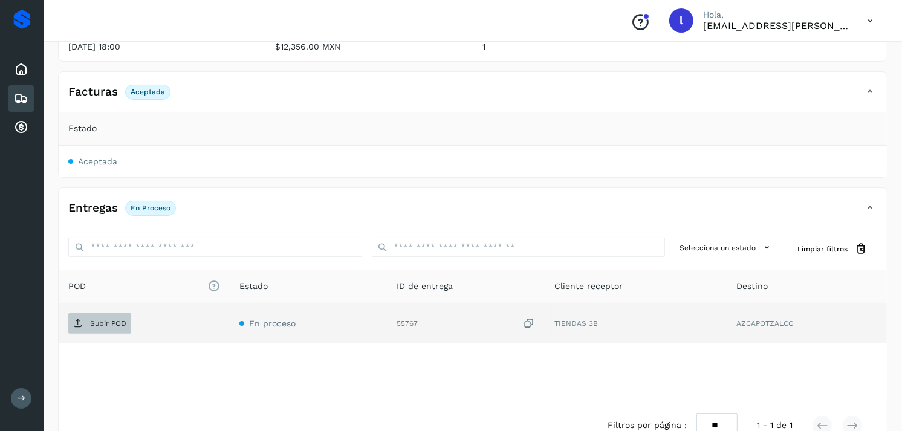
click at [89, 317] on span "Subir POD" at bounding box center [99, 323] width 63 height 19
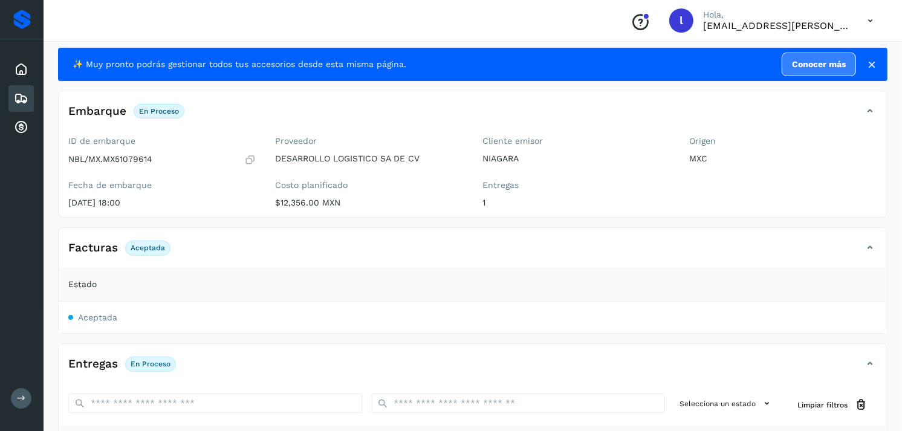
scroll to position [21, 0]
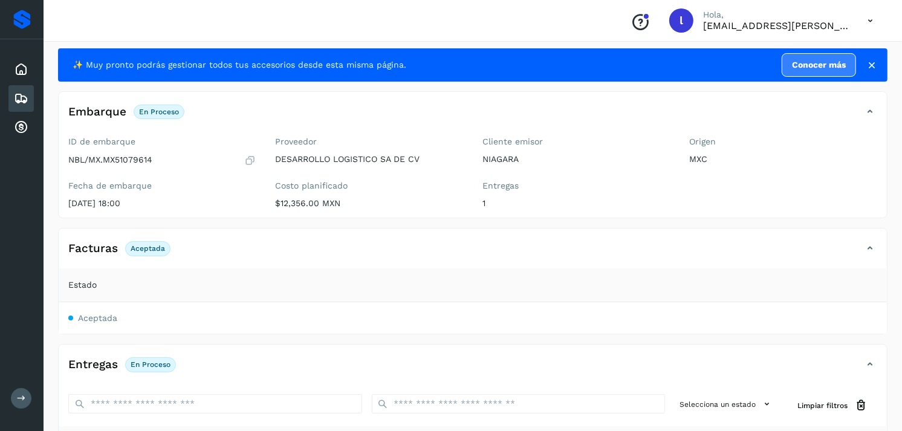
click at [25, 95] on icon at bounding box center [21, 98] width 15 height 15
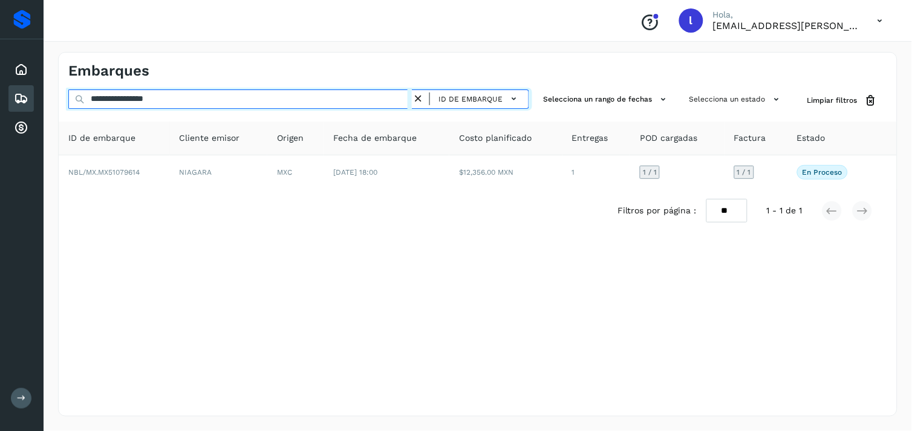
drag, startPoint x: 214, startPoint y: 94, endPoint x: 43, endPoint y: 82, distance: 171.5
click at [43, 82] on div "**********" at bounding box center [456, 215] width 912 height 431
paste input "text"
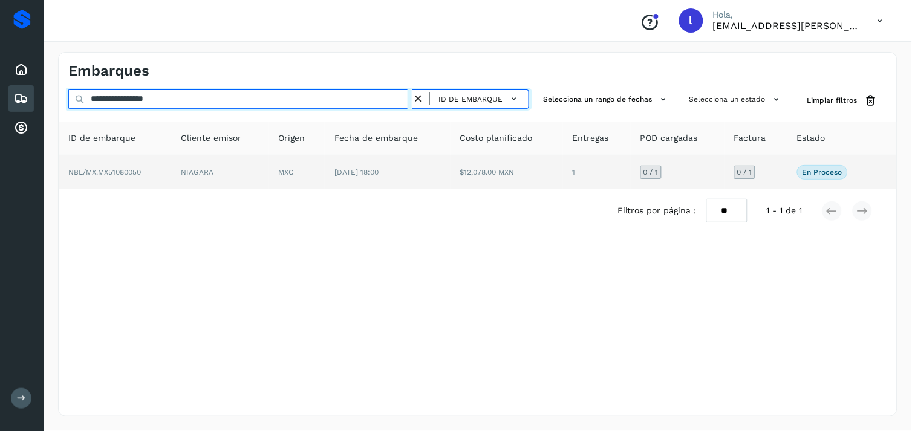
type input "**********"
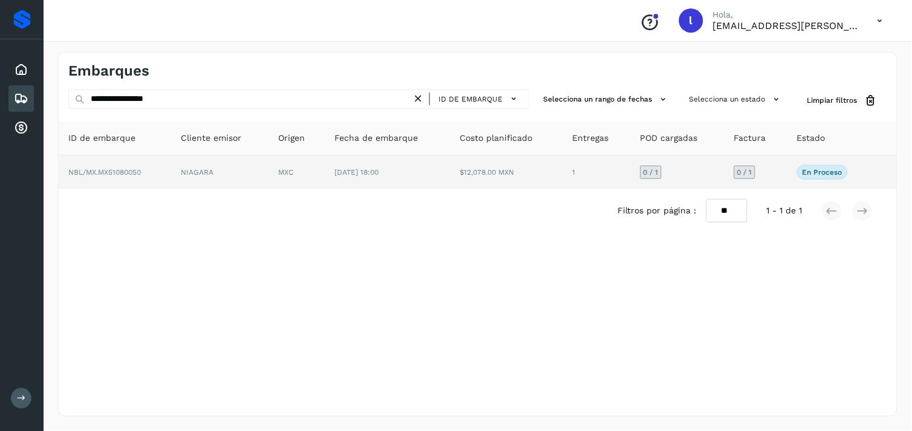
click at [126, 170] on span "NBL/MX.MX51080050" at bounding box center [104, 172] width 73 height 8
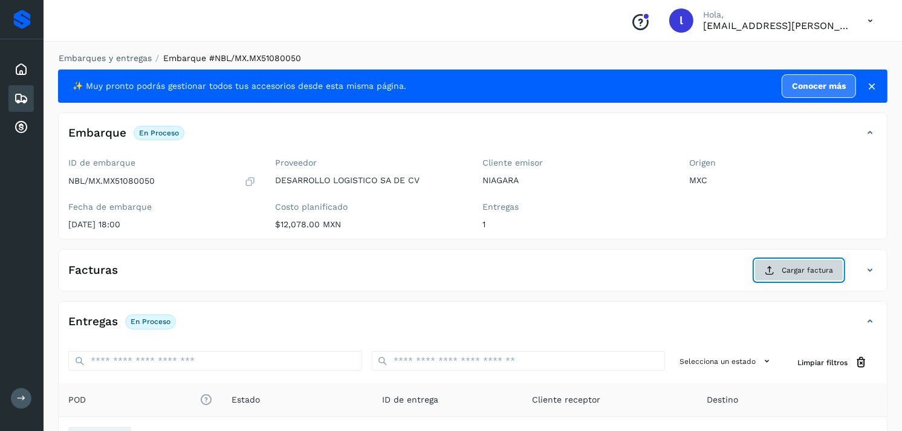
click at [778, 264] on button "Cargar factura" at bounding box center [798, 270] width 89 height 22
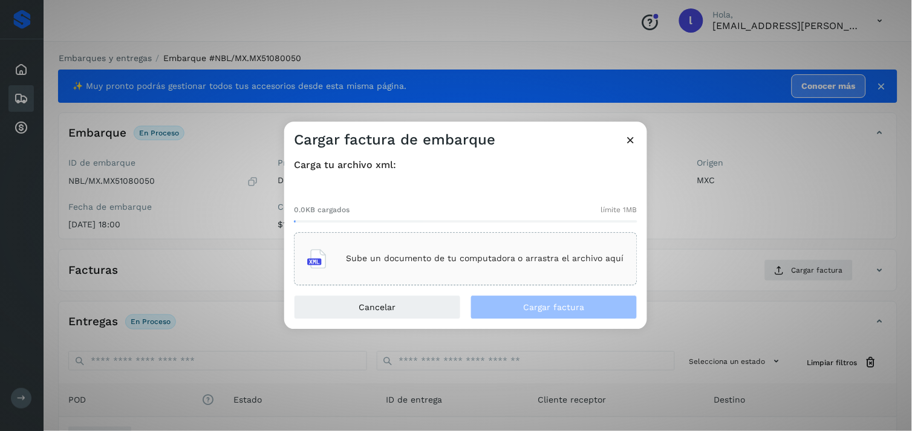
click at [632, 135] on icon at bounding box center [630, 140] width 13 height 13
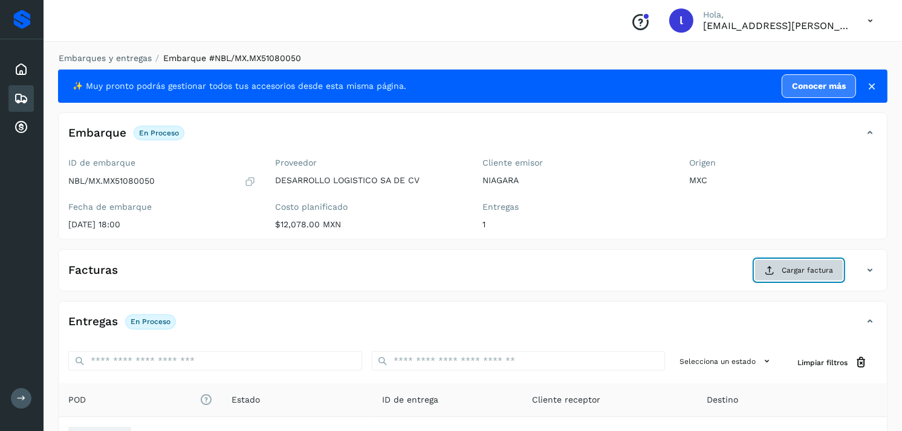
click at [786, 265] on span "Cargar factura" at bounding box center [807, 270] width 51 height 11
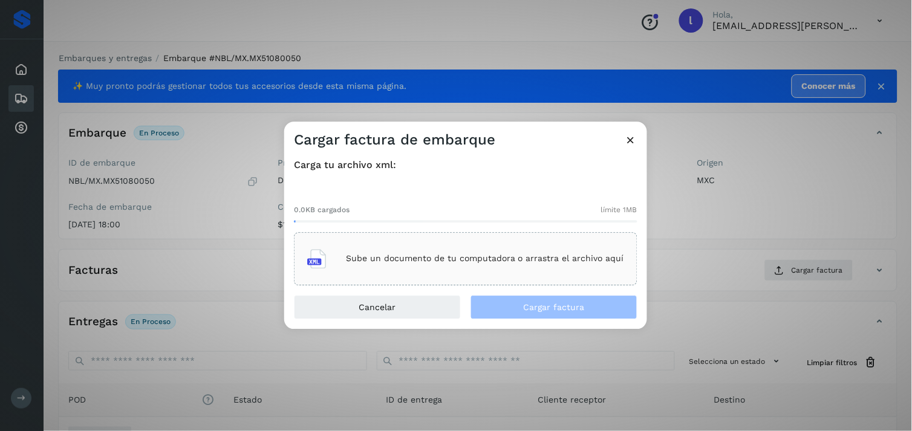
click at [438, 250] on div "Sube un documento de tu computadora o arrastra el archivo aquí" at bounding box center [465, 258] width 317 height 33
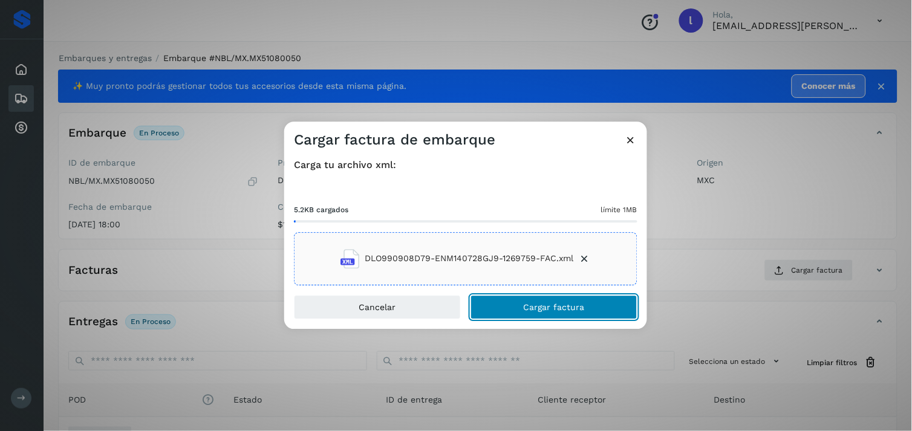
click at [545, 313] on button "Cargar factura" at bounding box center [553, 307] width 167 height 24
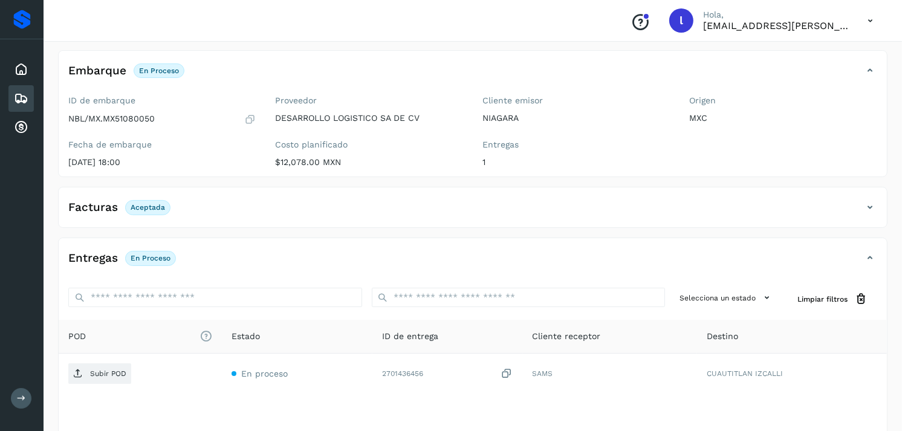
scroll to position [66, 0]
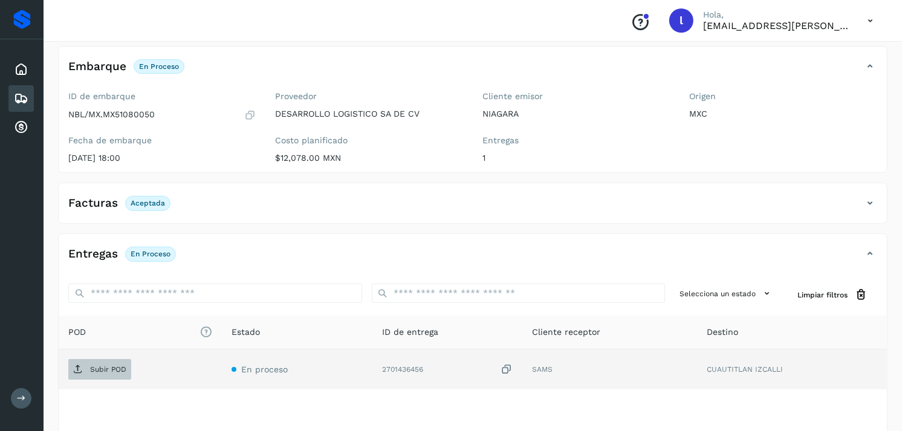
click at [94, 366] on p "Subir POD" at bounding box center [108, 369] width 36 height 8
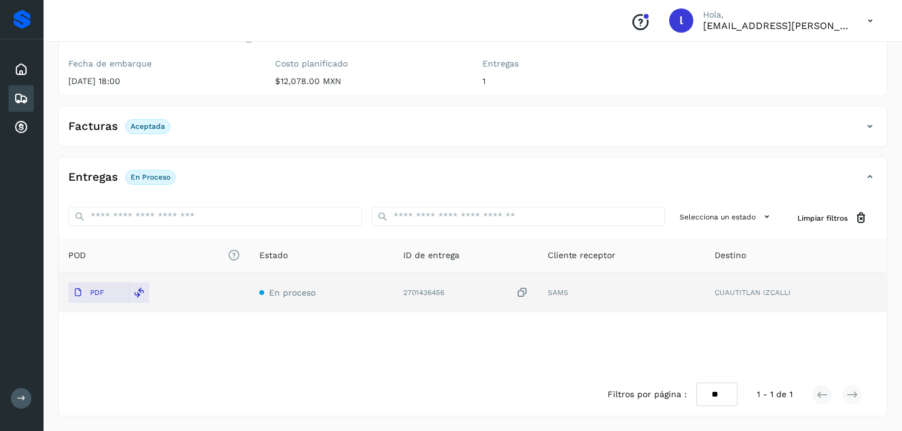
scroll to position [0, 0]
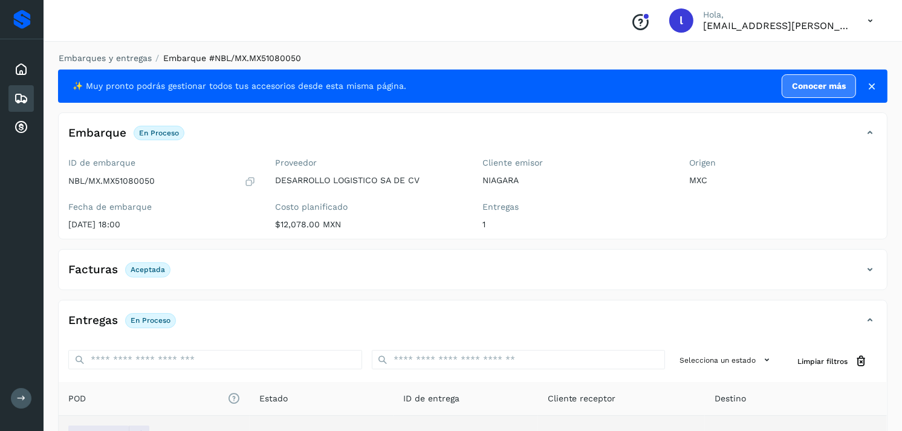
click at [21, 91] on icon at bounding box center [21, 98] width 15 height 15
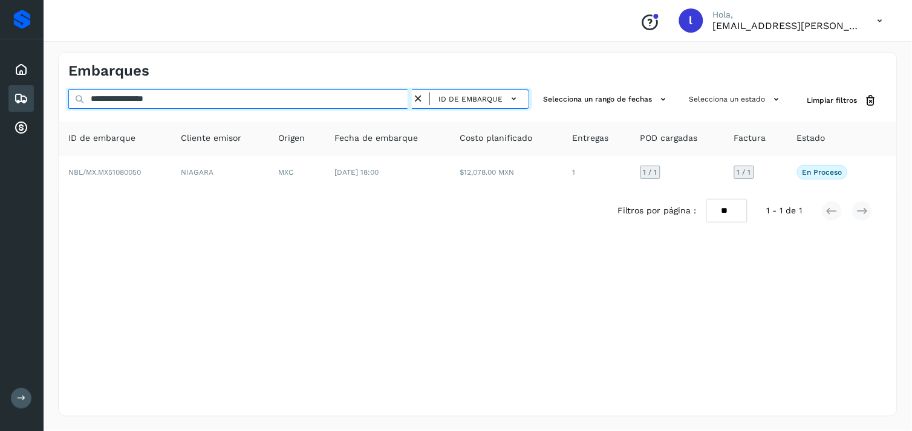
drag, startPoint x: 213, startPoint y: 92, endPoint x: 52, endPoint y: 95, distance: 161.4
click at [52, 95] on div "**********" at bounding box center [478, 234] width 868 height 394
paste input "text"
type input "**********"
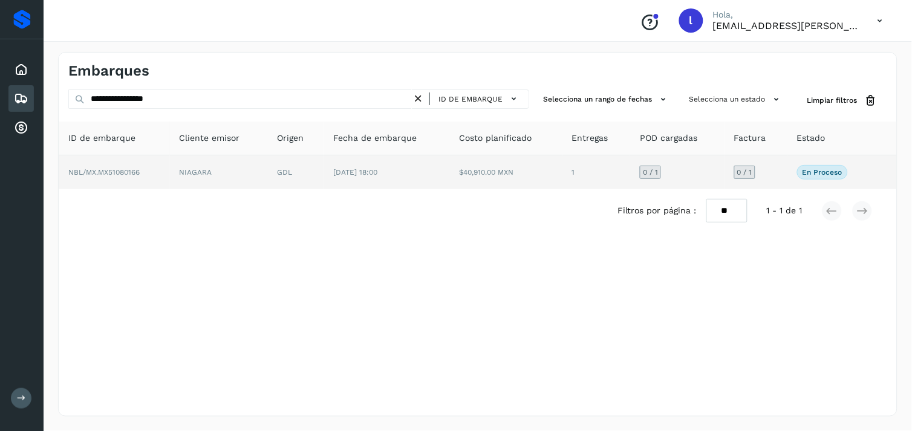
click at [122, 174] on span "NBL/MX.MX51080166" at bounding box center [103, 172] width 71 height 8
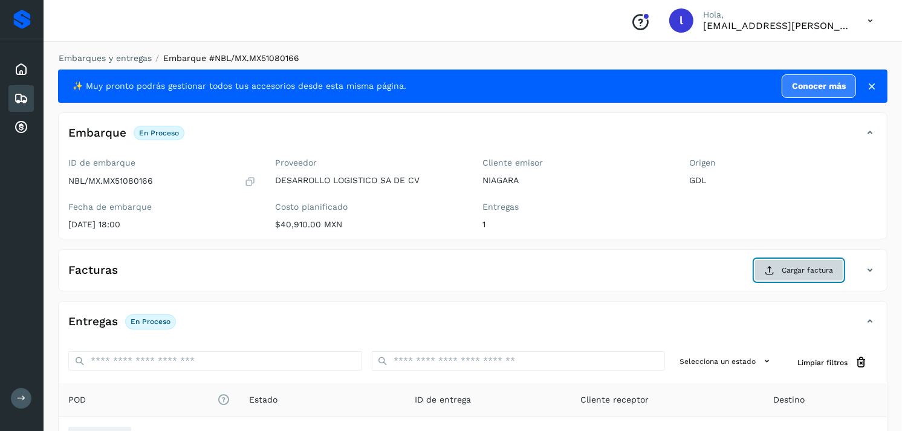
click at [795, 278] on button "Cargar factura" at bounding box center [798, 270] width 89 height 22
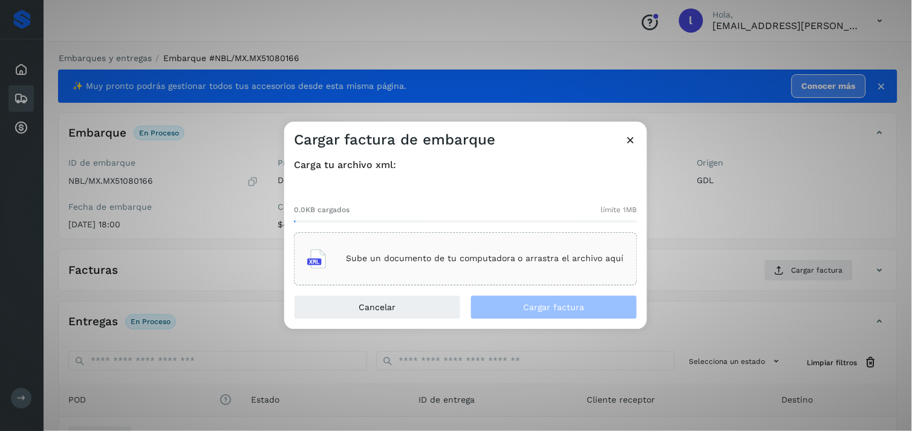
click at [416, 244] on div "Sube un documento de tu computadora o arrastra el archivo aquí" at bounding box center [465, 258] width 317 height 33
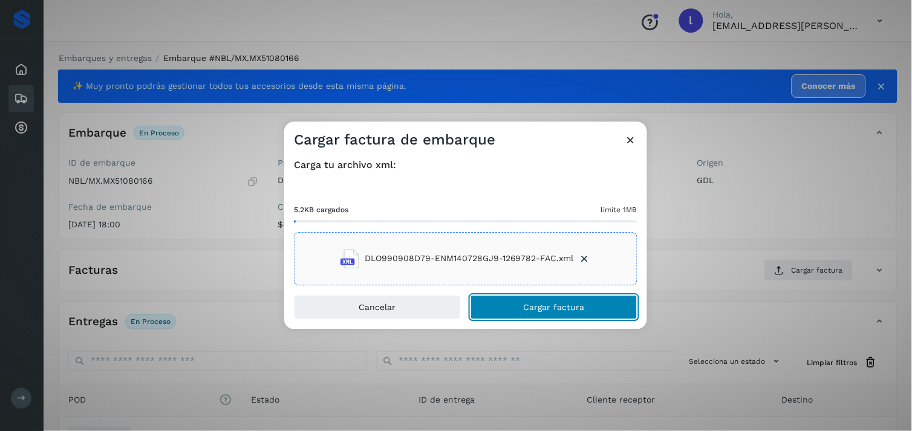
click at [550, 313] on button "Cargar factura" at bounding box center [553, 307] width 167 height 24
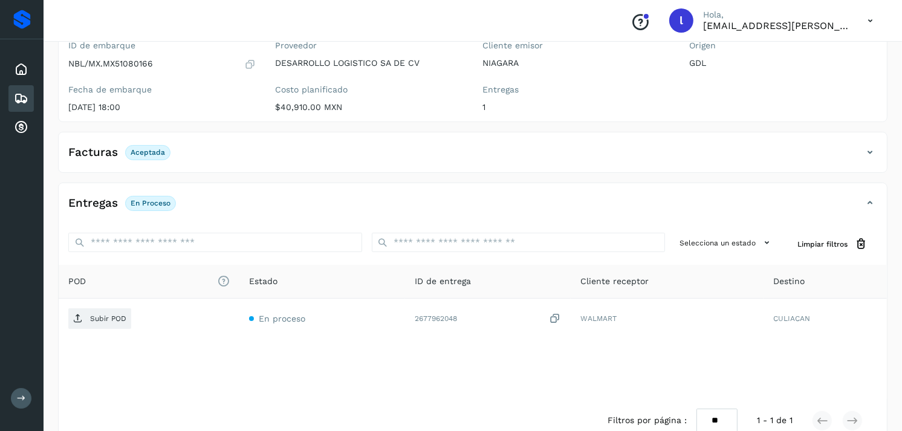
scroll to position [118, 0]
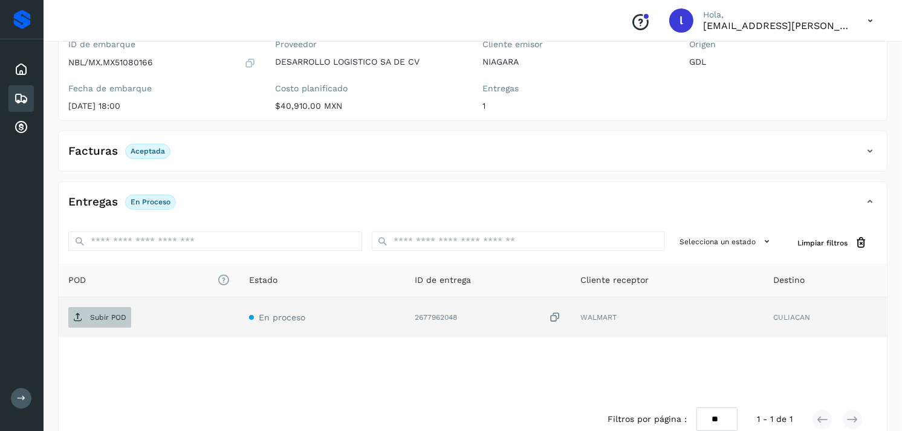
click at [99, 307] on button "Subir POD" at bounding box center [99, 317] width 63 height 21
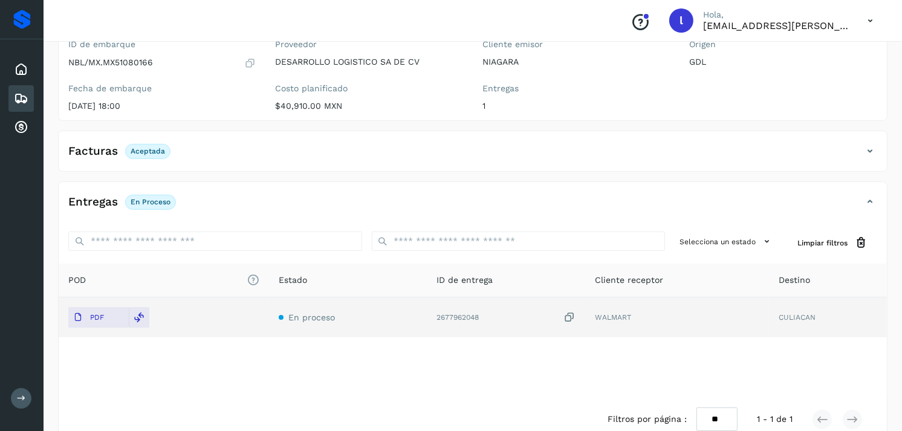
scroll to position [0, 0]
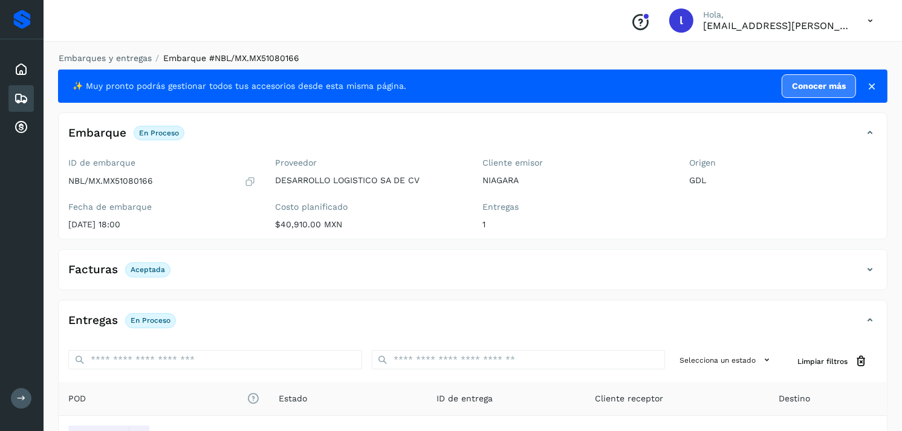
click at [32, 99] on div "Embarques" at bounding box center [20, 98] width 25 height 27
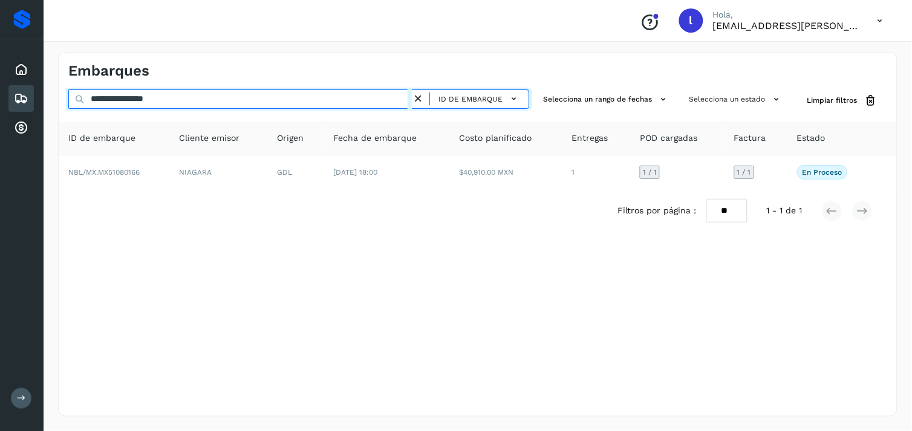
drag, startPoint x: 232, startPoint y: 97, endPoint x: 27, endPoint y: 85, distance: 205.9
click at [27, 85] on div "**********" at bounding box center [456, 215] width 912 height 431
paste input "text"
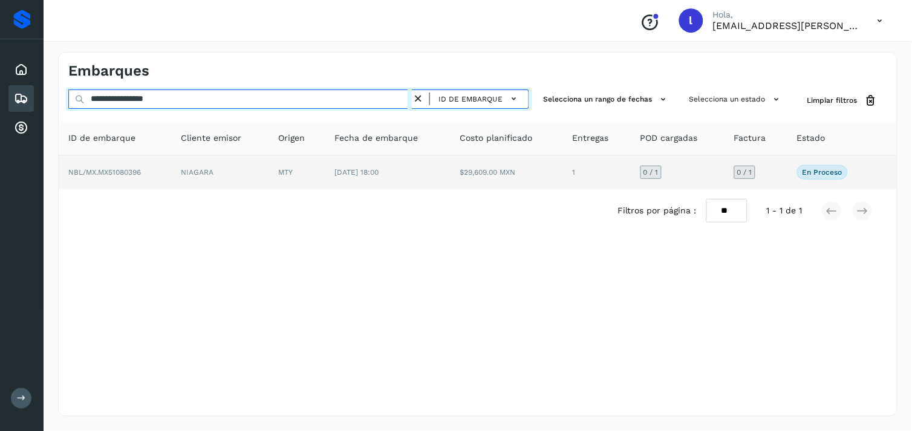
type input "**********"
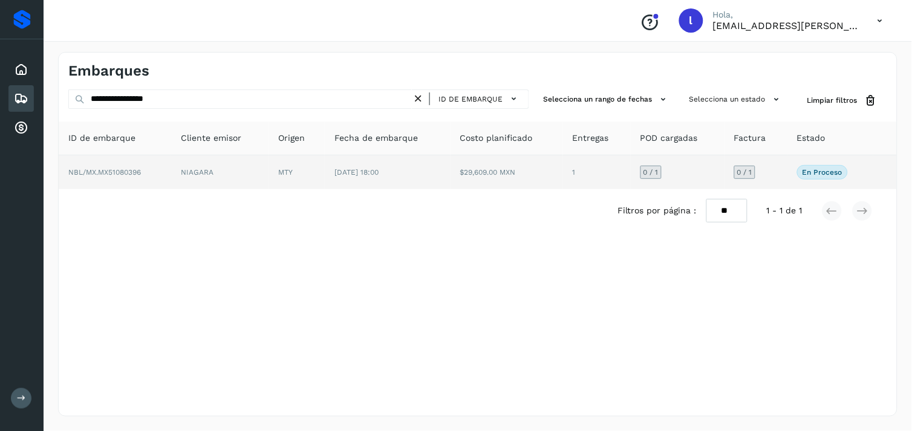
click at [101, 170] on span "NBL/MX.MX51080396" at bounding box center [104, 172] width 73 height 8
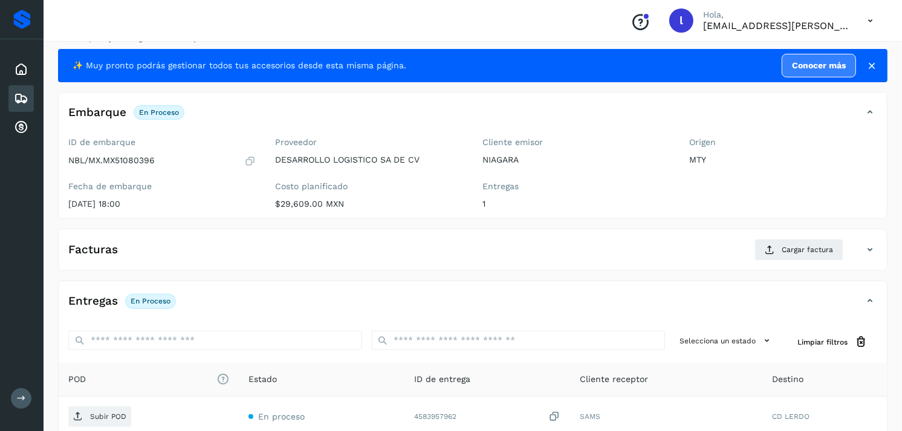
scroll to position [23, 0]
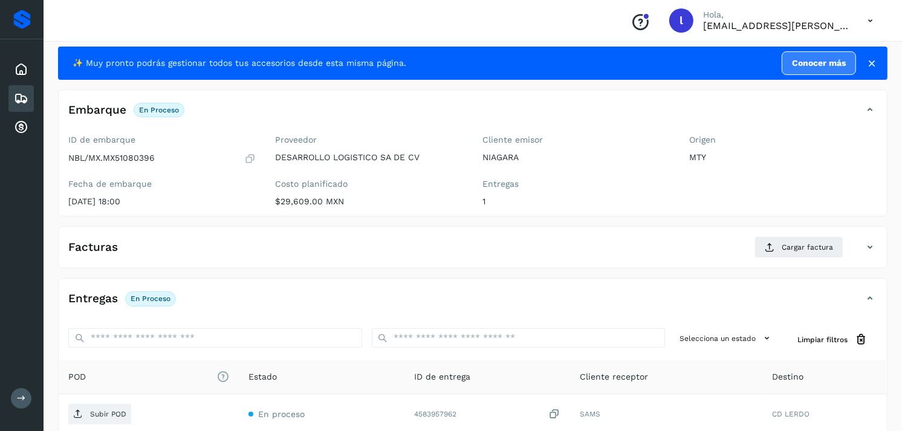
click at [373, 253] on div "Facturas Cargar factura" at bounding box center [461, 247] width 804 height 22
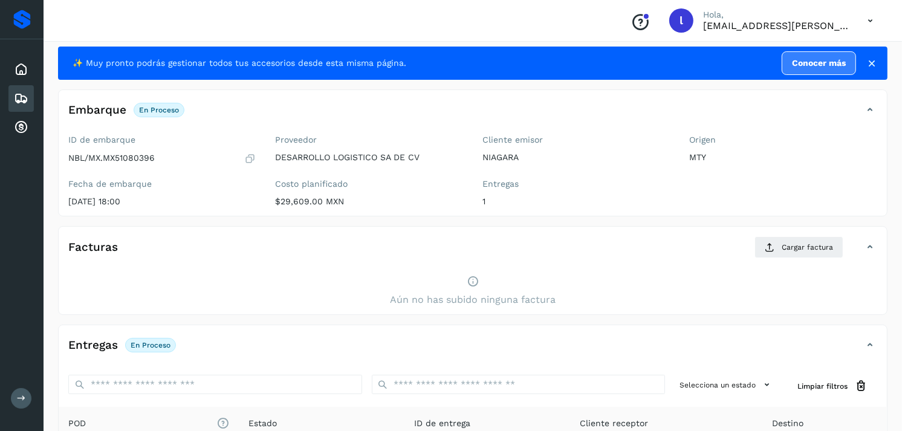
scroll to position [166, 0]
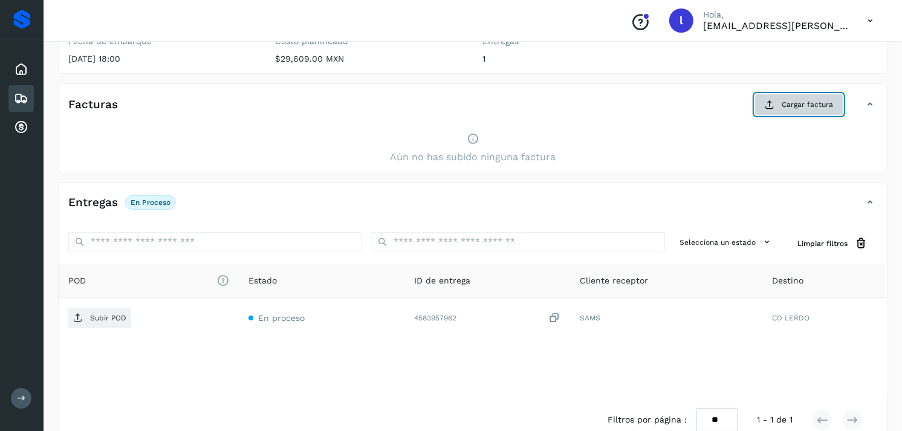
click at [785, 108] on span "Cargar factura" at bounding box center [807, 104] width 51 height 11
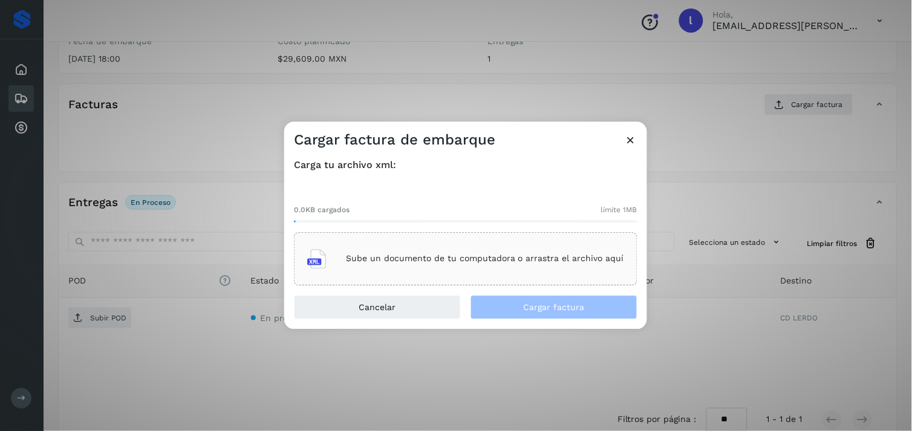
click at [522, 258] on p "Sube un documento de tu computadora o arrastra el archivo aquí" at bounding box center [485, 259] width 278 height 10
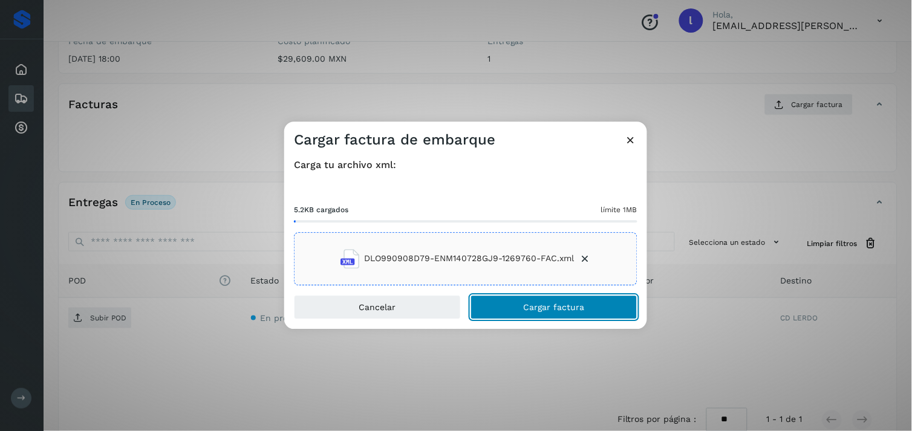
click at [523, 310] on button "Cargar factura" at bounding box center [553, 307] width 167 height 24
